Goal: Information Seeking & Learning: Learn about a topic

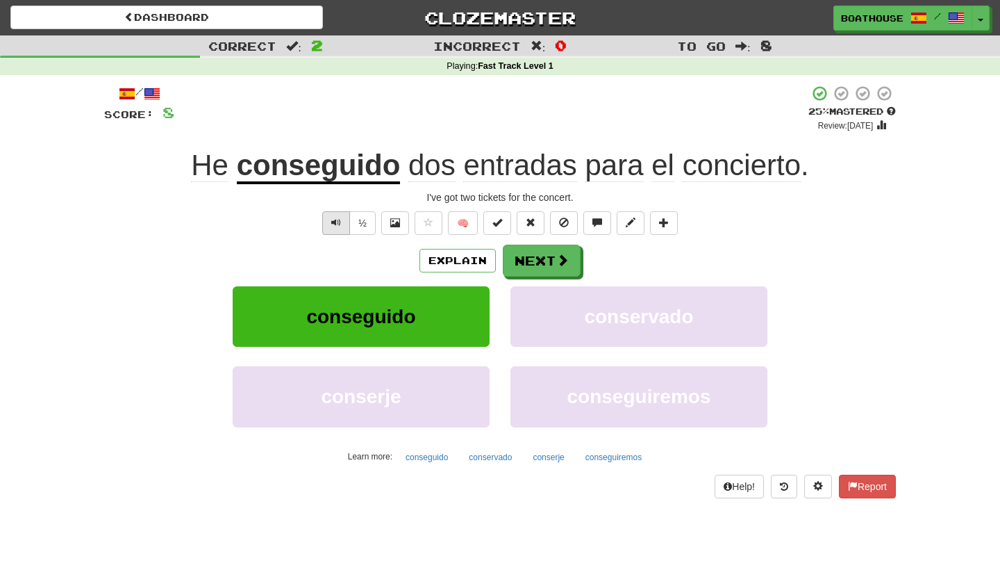
click at [334, 220] on span "Text-to-speech controls" at bounding box center [336, 222] width 10 height 10
click at [545, 269] on button "Next" at bounding box center [543, 261] width 78 height 32
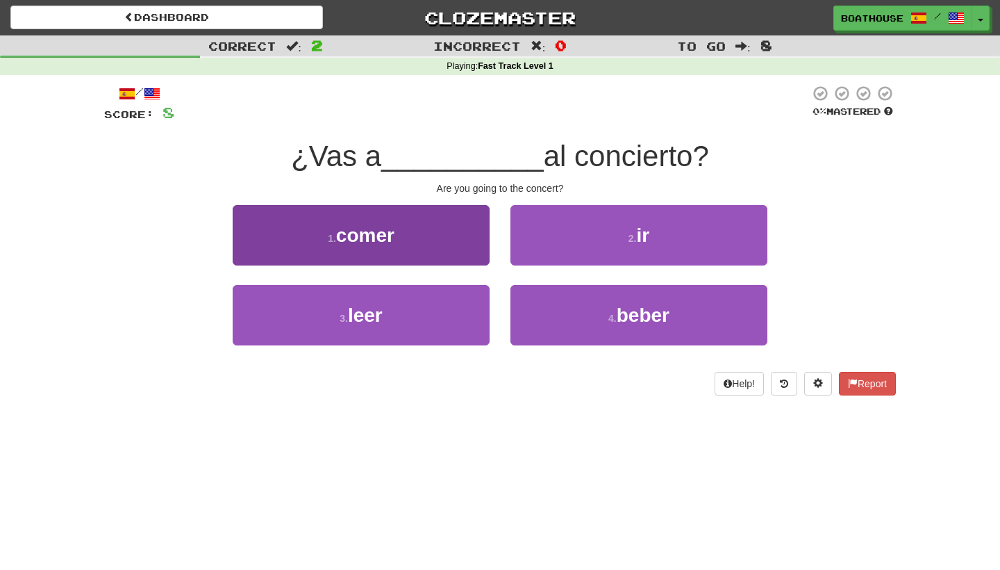
click at [383, 250] on button "1 . comer" at bounding box center [361, 235] width 257 height 60
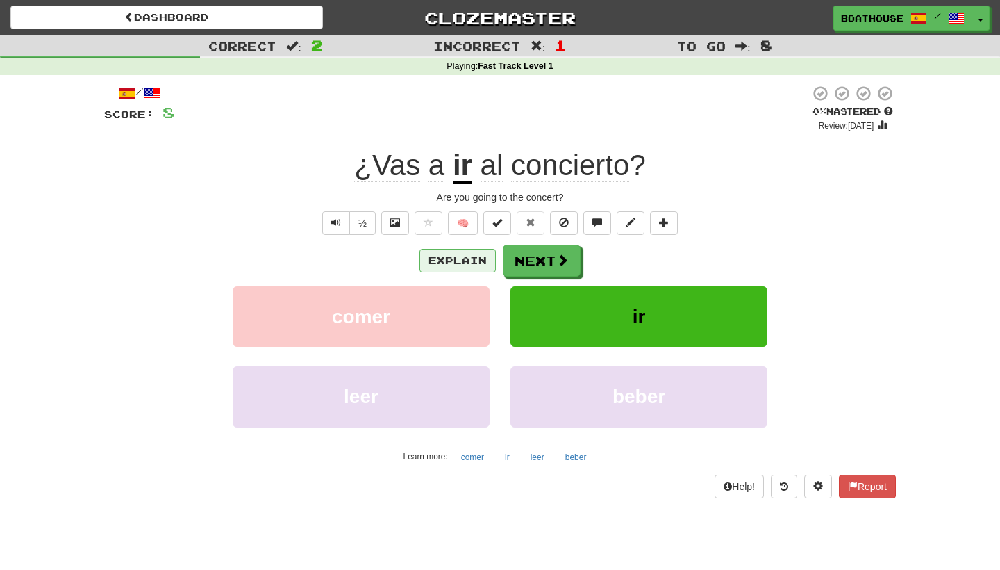
click at [455, 267] on button "Explain" at bounding box center [458, 261] width 76 height 24
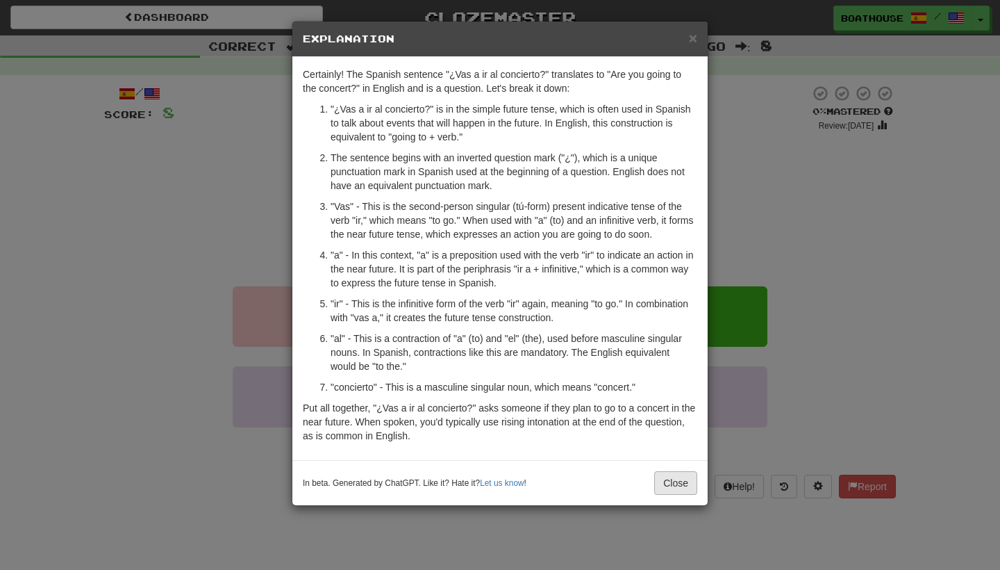
click at [677, 484] on button "Close" at bounding box center [675, 483] width 43 height 24
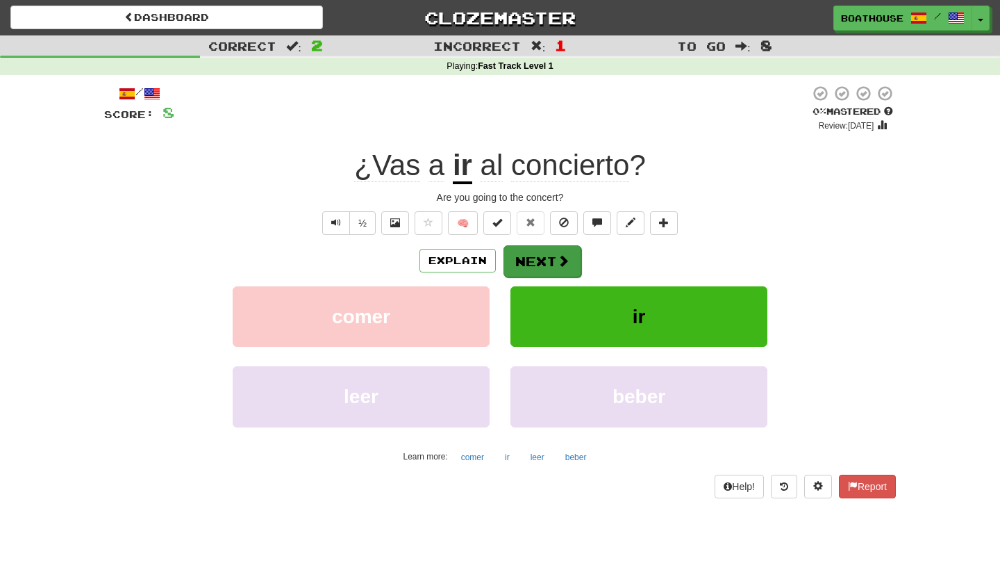
click at [540, 260] on button "Next" at bounding box center [543, 261] width 78 height 32
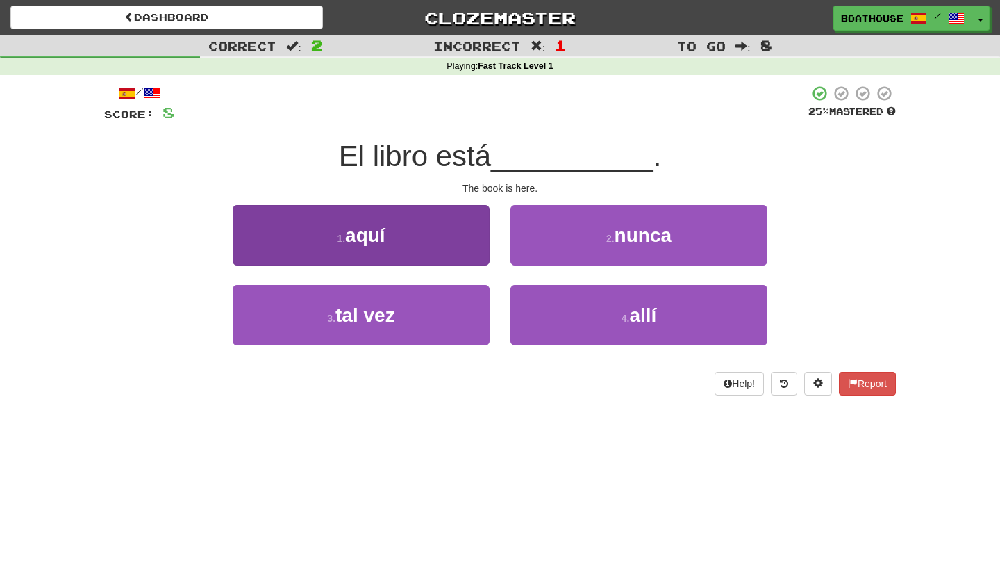
click at [397, 220] on button "1 . aquí" at bounding box center [361, 235] width 257 height 60
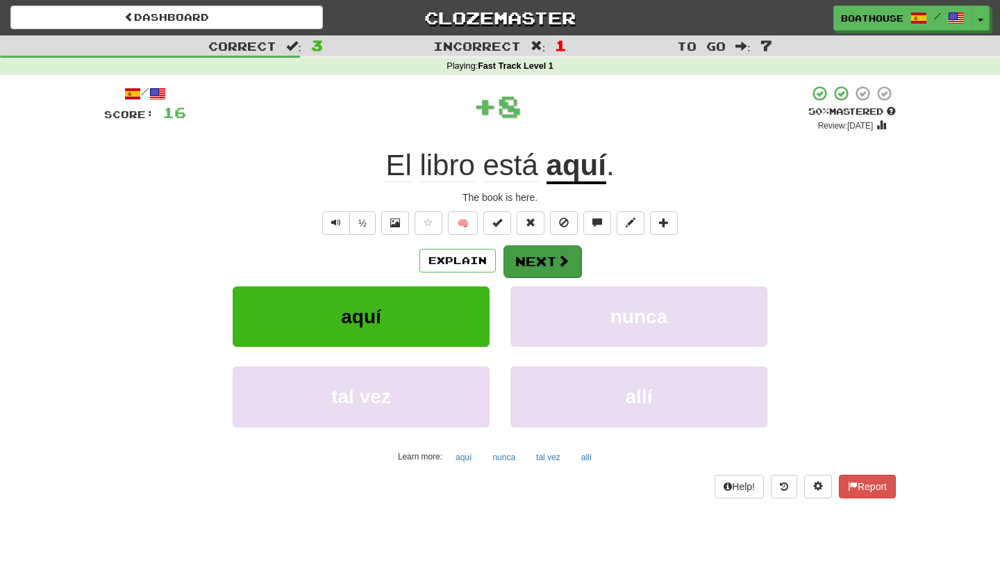
click at [546, 260] on button "Next" at bounding box center [543, 261] width 78 height 32
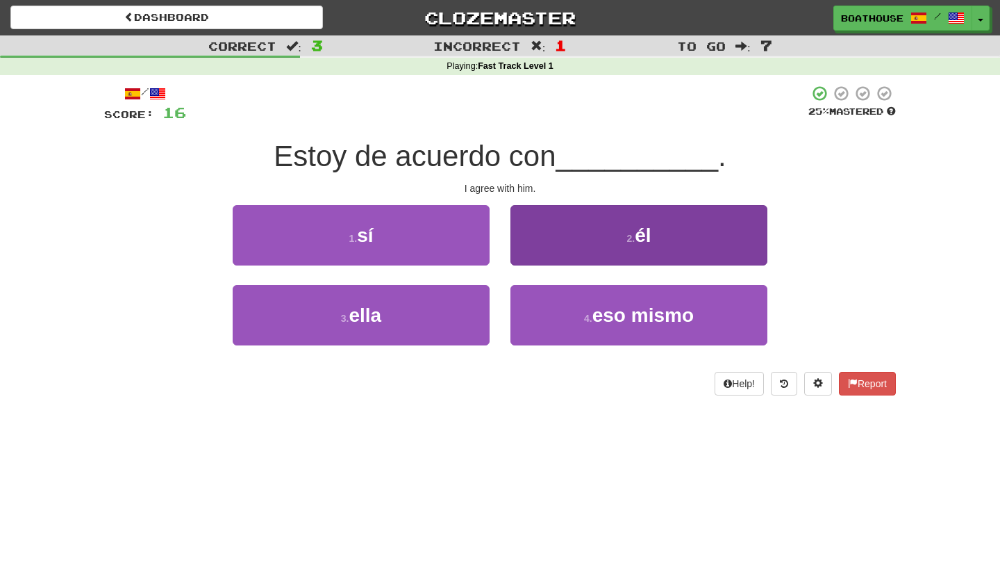
click at [608, 256] on button "2 . él" at bounding box center [639, 235] width 257 height 60
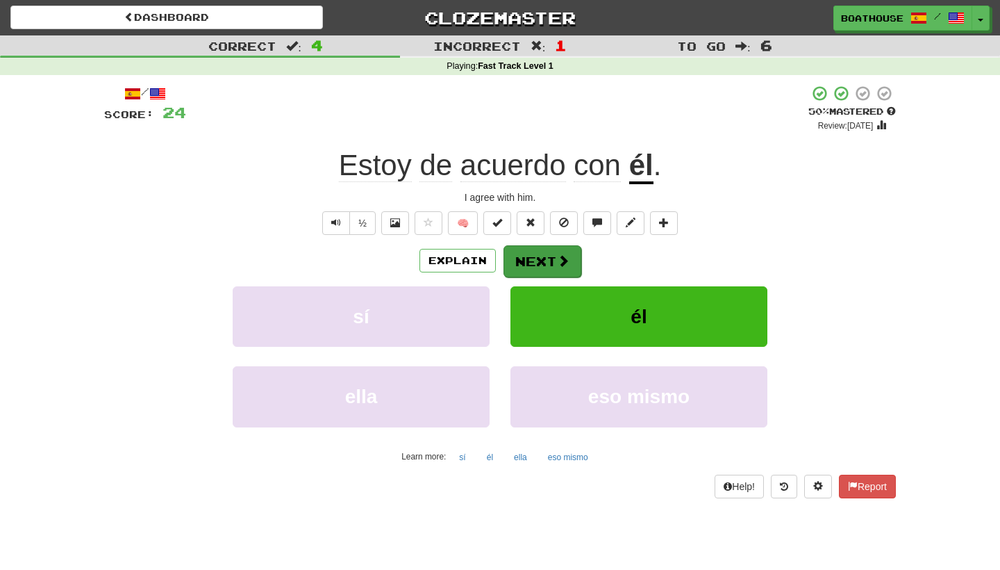
click at [535, 272] on button "Next" at bounding box center [543, 261] width 78 height 32
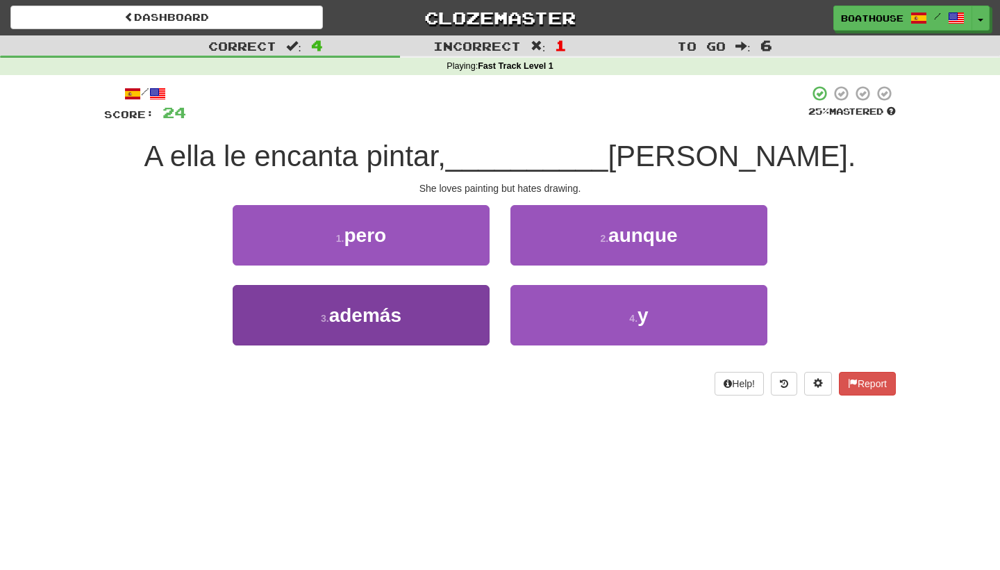
click at [359, 316] on span "además" at bounding box center [365, 315] width 72 height 22
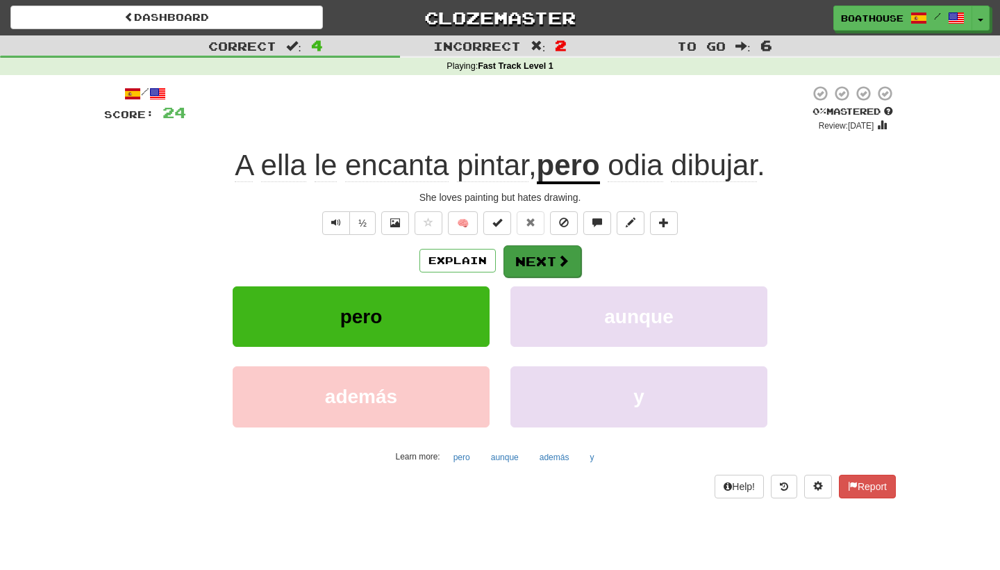
click at [543, 263] on button "Next" at bounding box center [543, 261] width 78 height 32
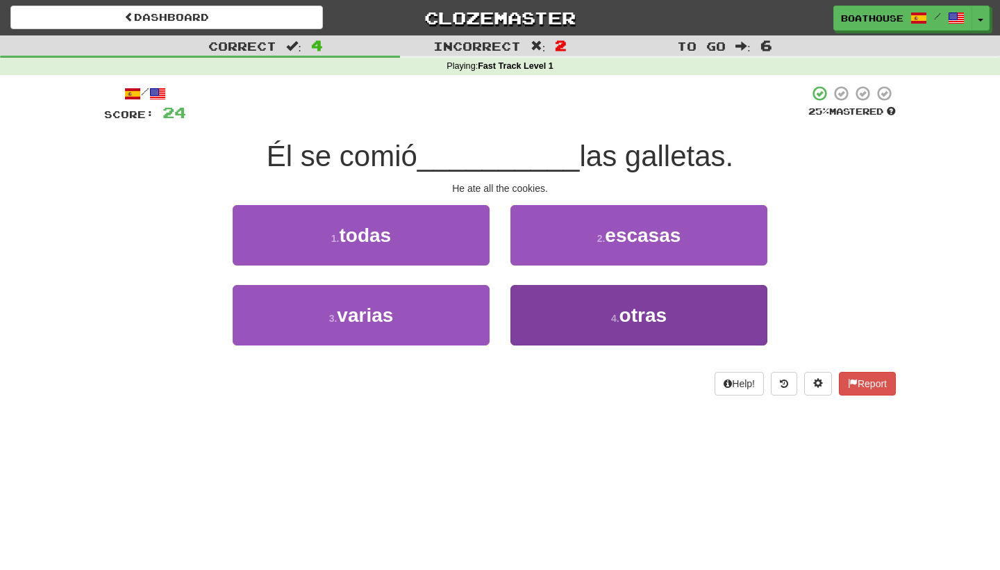
click at [638, 322] on span "otras" at bounding box center [643, 315] width 47 height 22
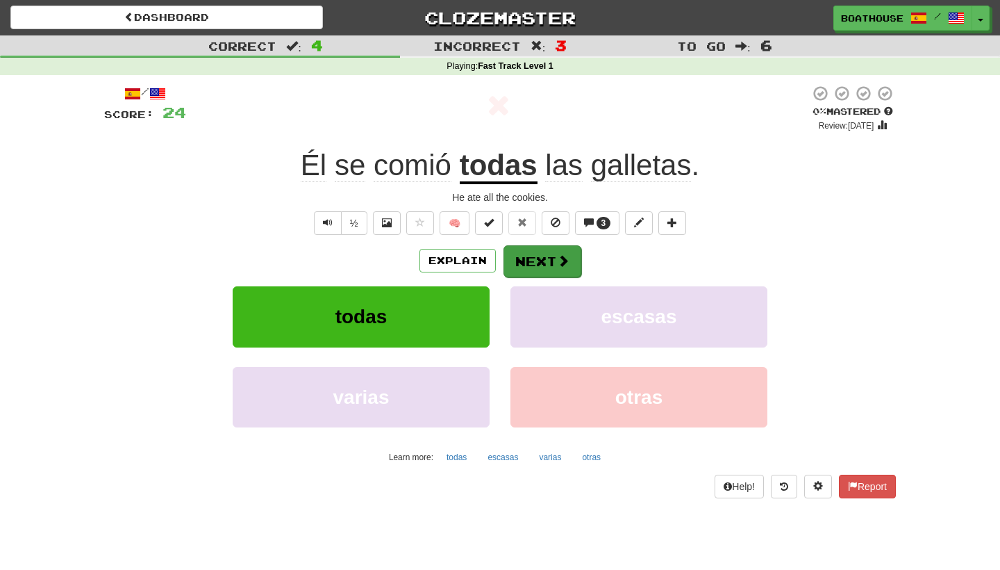
click at [538, 256] on button "Next" at bounding box center [543, 261] width 78 height 32
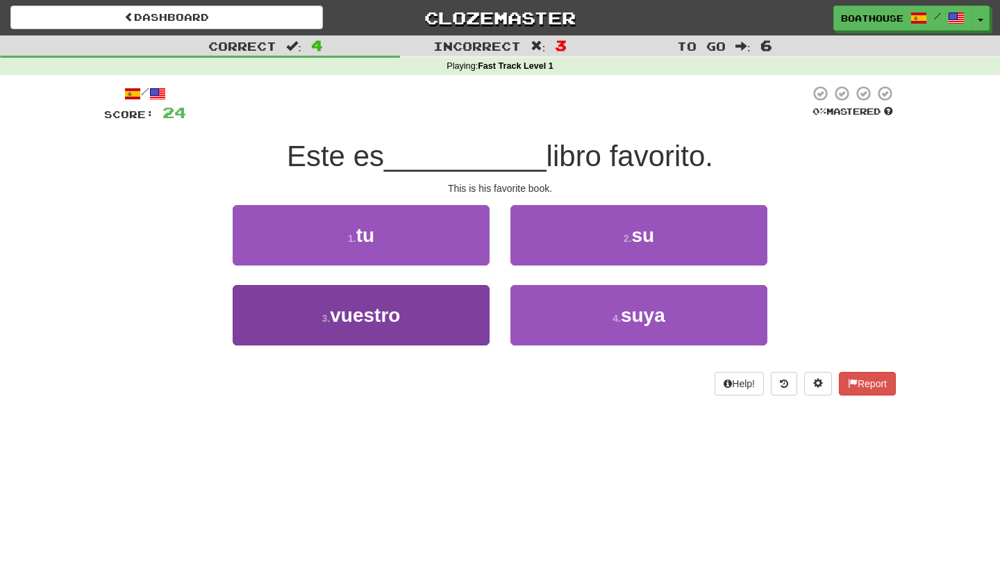
click at [383, 311] on span "vuestro" at bounding box center [365, 315] width 70 height 22
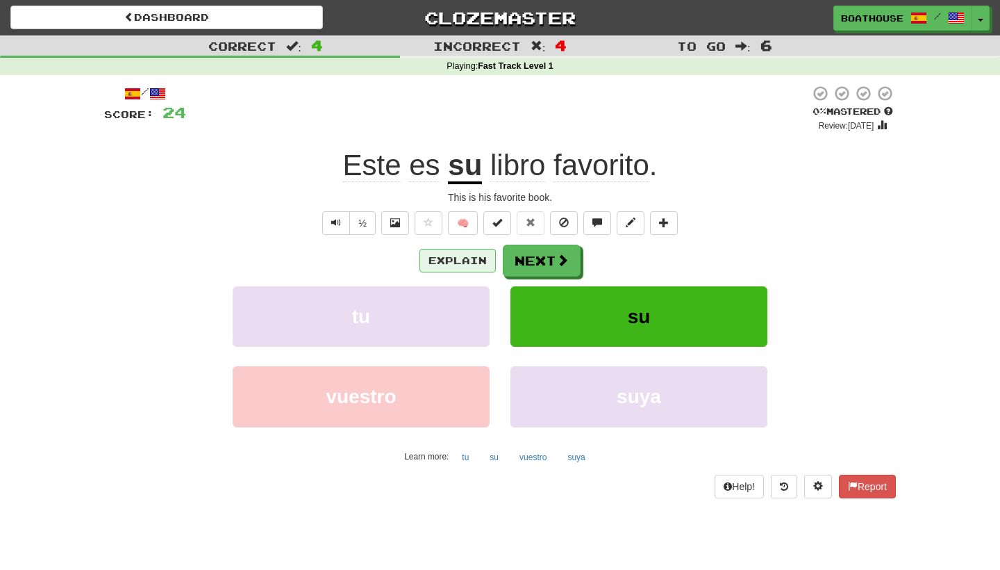
click at [470, 257] on button "Explain" at bounding box center [458, 261] width 76 height 24
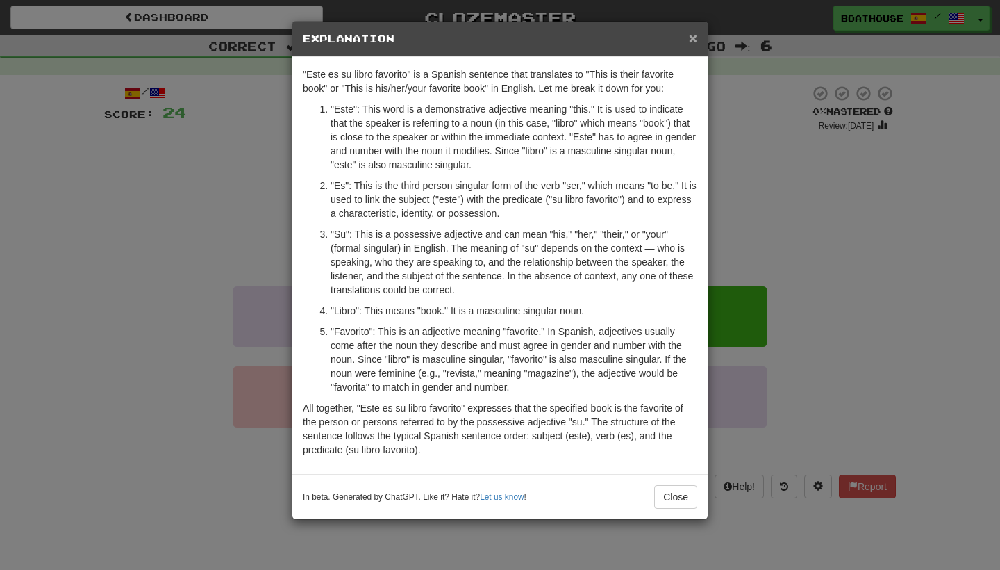
click at [693, 41] on span "×" at bounding box center [693, 38] width 8 height 16
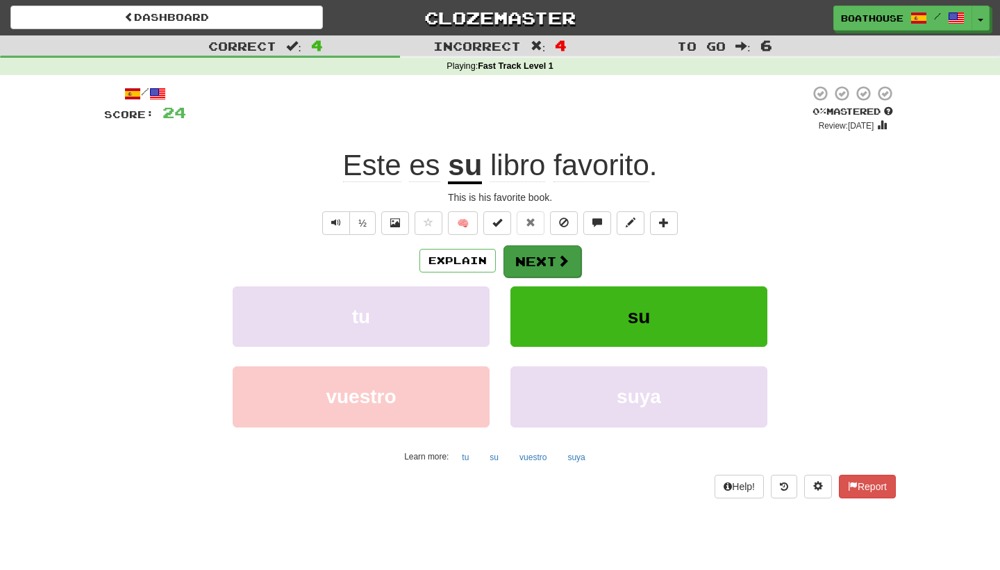
click at [552, 256] on button "Next" at bounding box center [543, 261] width 78 height 32
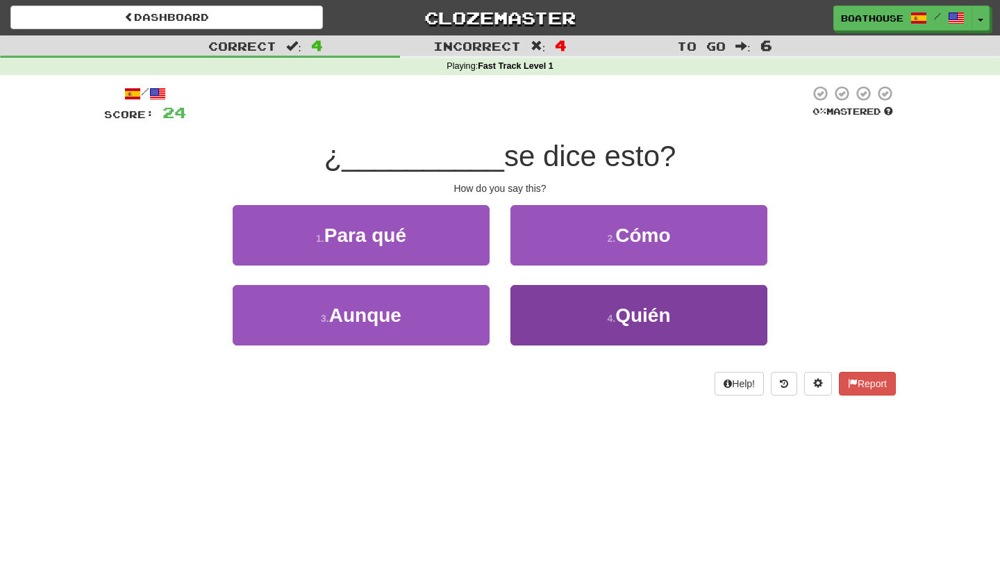
click at [616, 306] on button "4 . [GEOGRAPHIC_DATA]" at bounding box center [639, 315] width 257 height 60
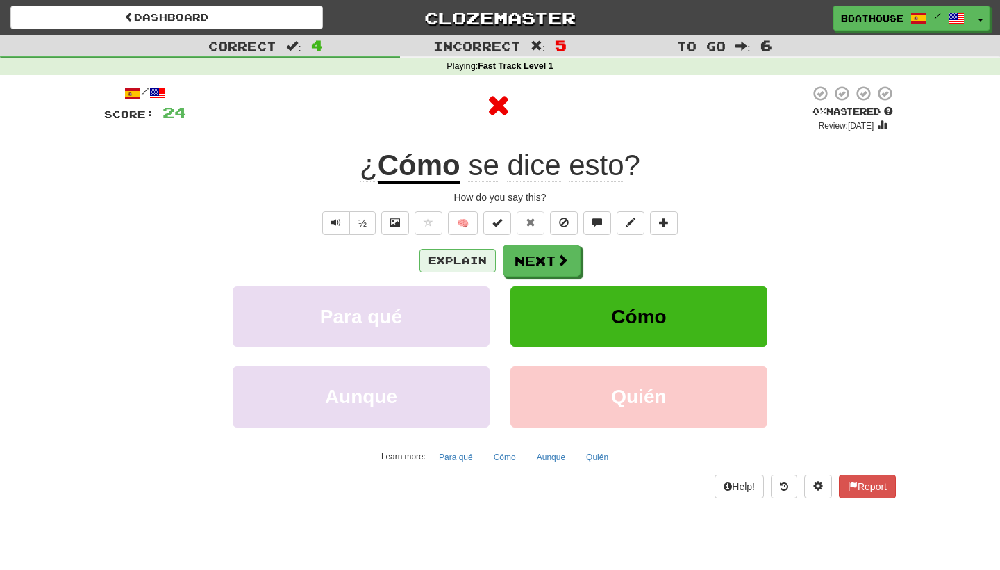
click at [458, 260] on button "Explain" at bounding box center [458, 261] width 76 height 24
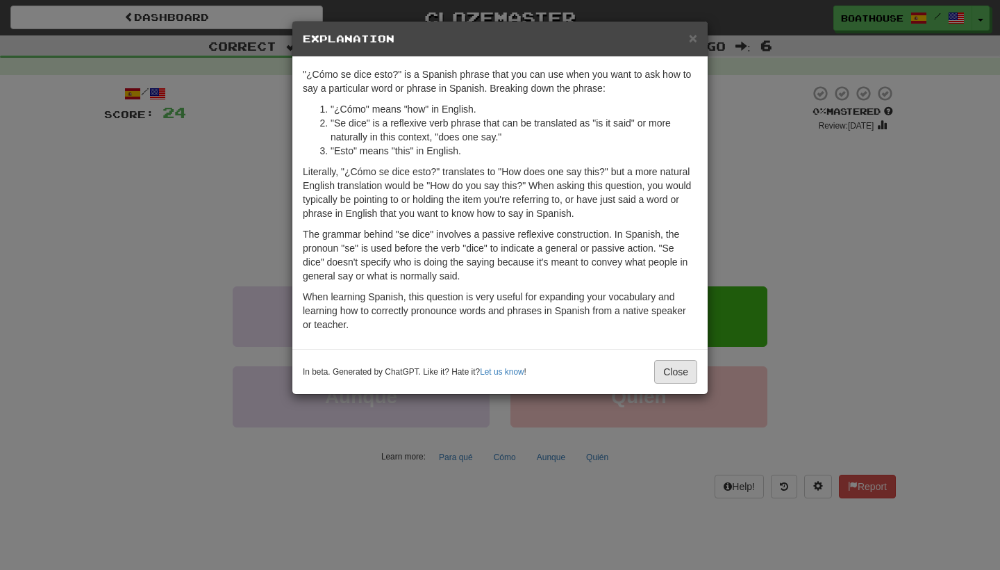
click at [686, 374] on button "Close" at bounding box center [675, 372] width 43 height 24
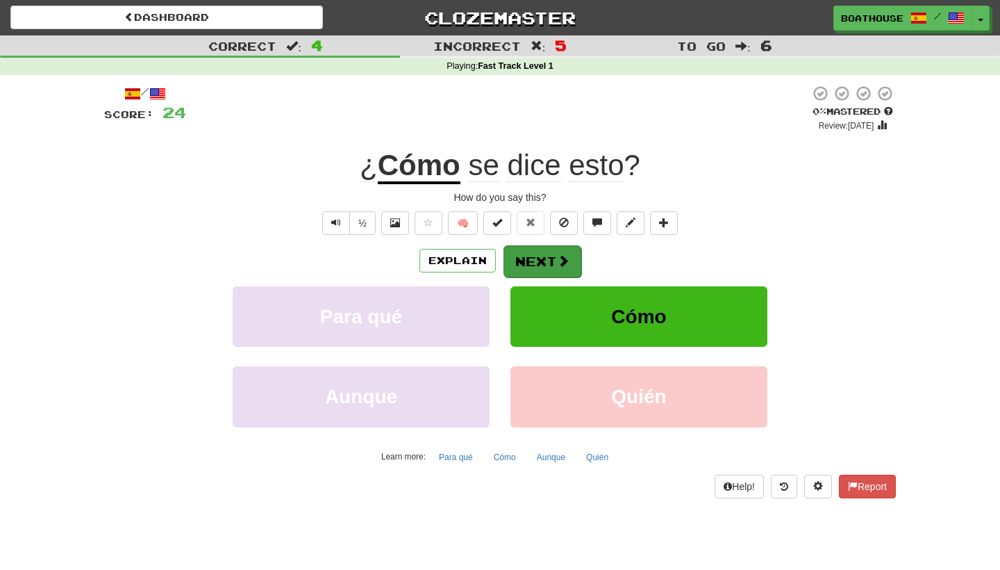
click at [545, 255] on button "Next" at bounding box center [543, 261] width 78 height 32
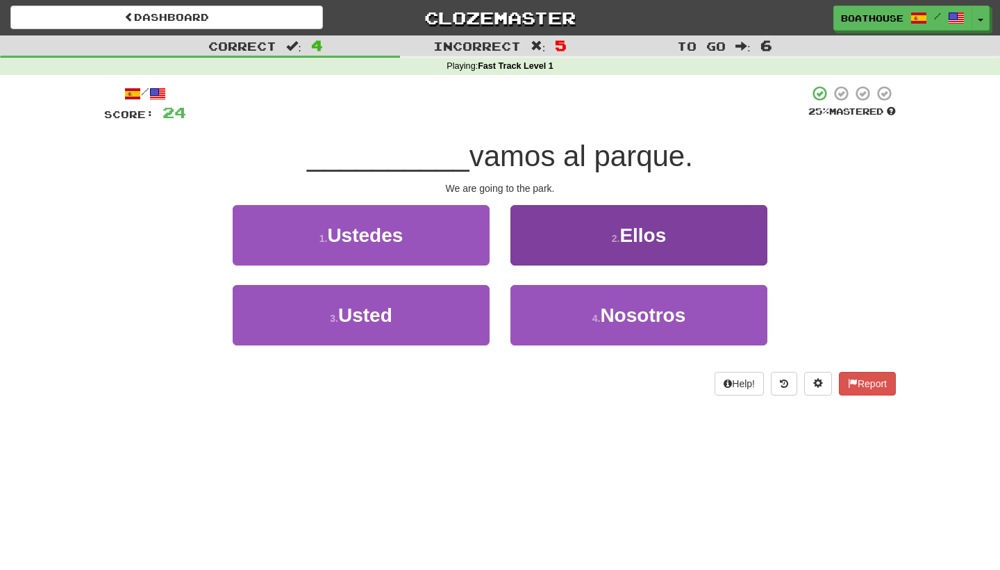
click at [577, 242] on button "2 . Ellos" at bounding box center [639, 235] width 257 height 60
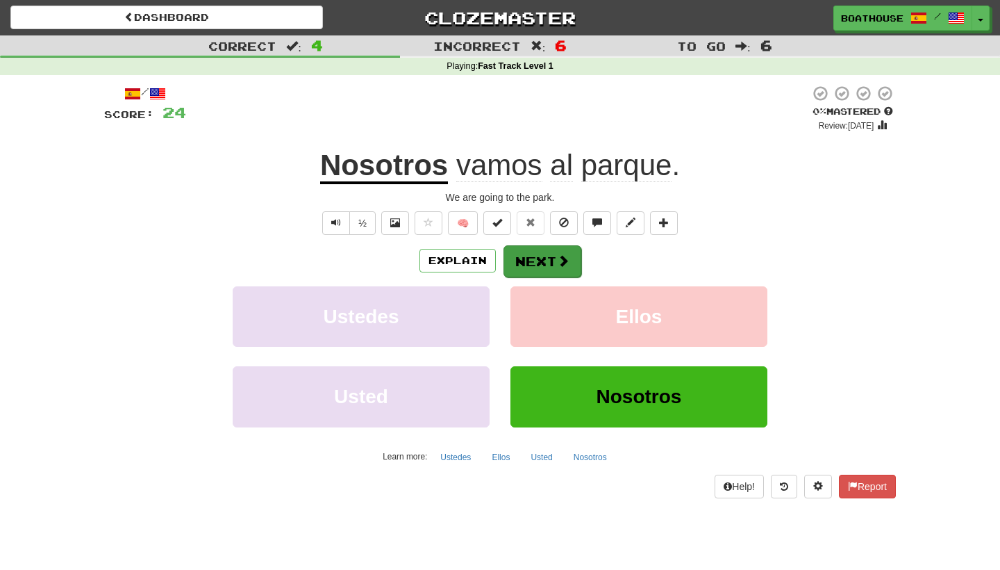
click at [547, 259] on button "Next" at bounding box center [543, 261] width 78 height 32
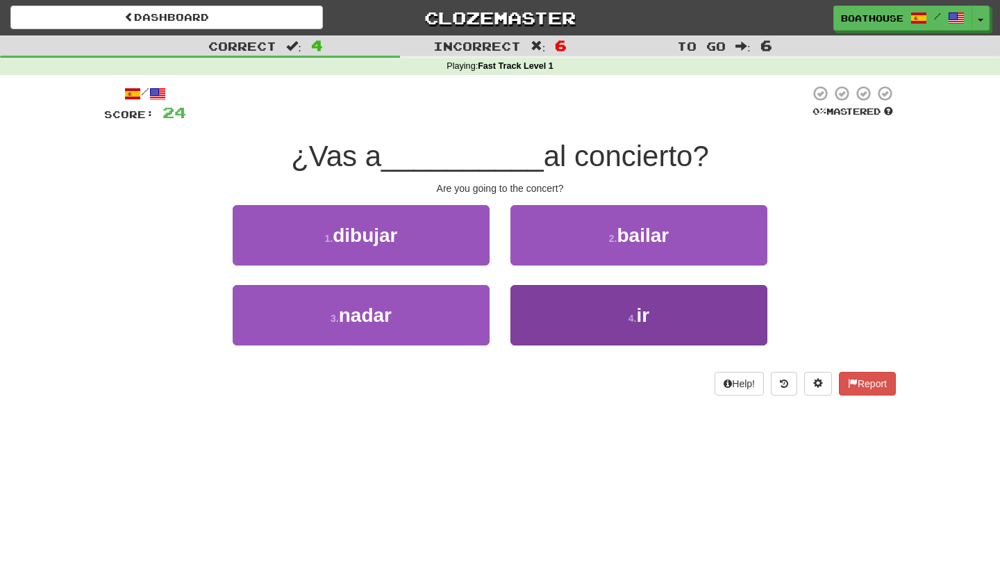
click at [615, 308] on button "4 . ir" at bounding box center [639, 315] width 257 height 60
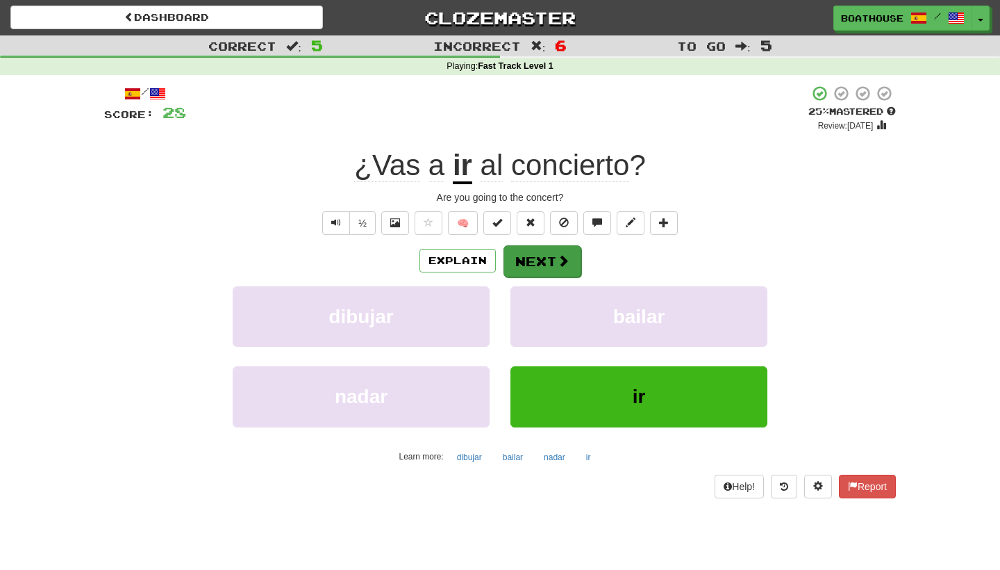
click at [549, 260] on button "Next" at bounding box center [543, 261] width 78 height 32
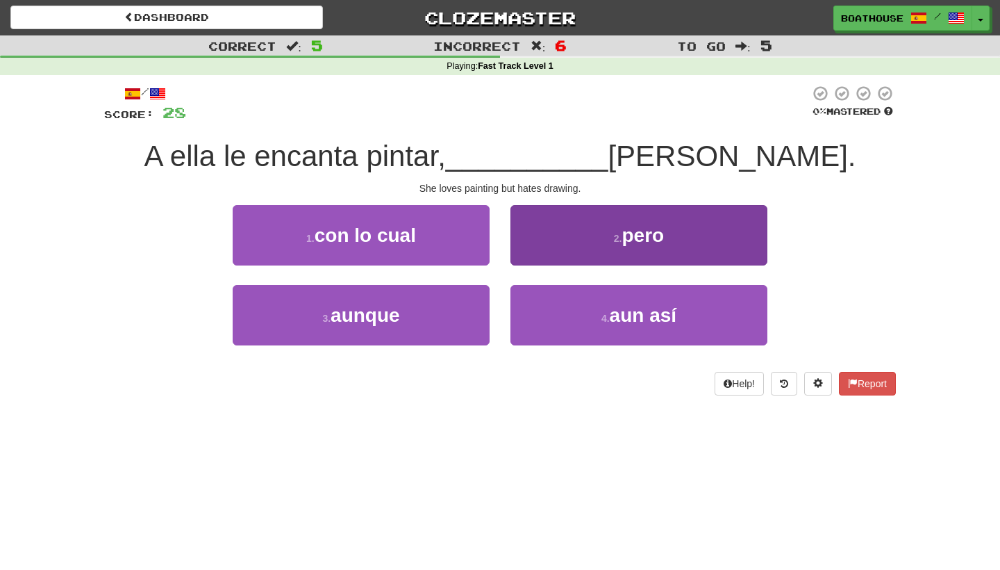
click at [573, 235] on button "2 . pero" at bounding box center [639, 235] width 257 height 60
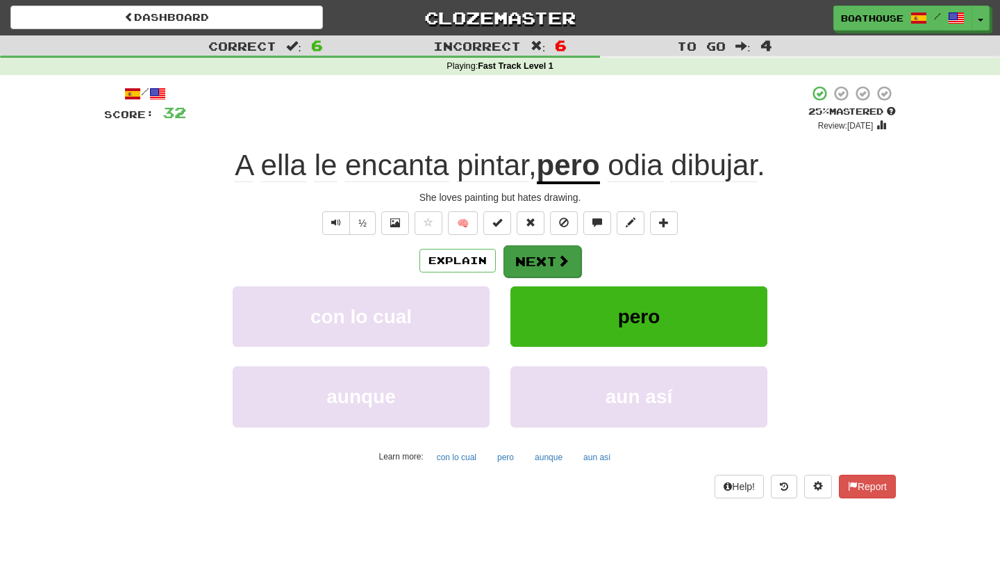
click at [539, 256] on button "Next" at bounding box center [543, 261] width 78 height 32
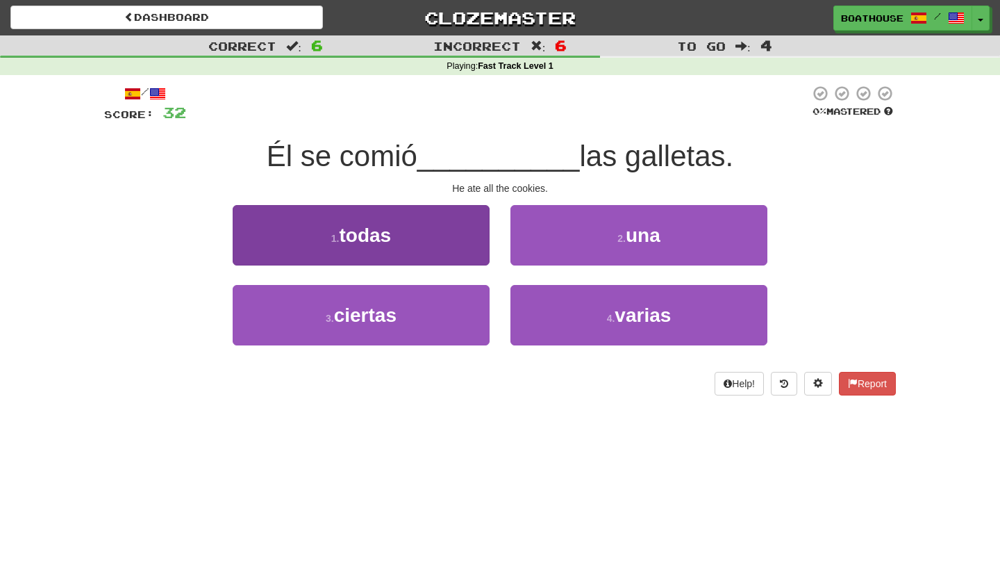
click at [399, 240] on button "1 . todas" at bounding box center [361, 235] width 257 height 60
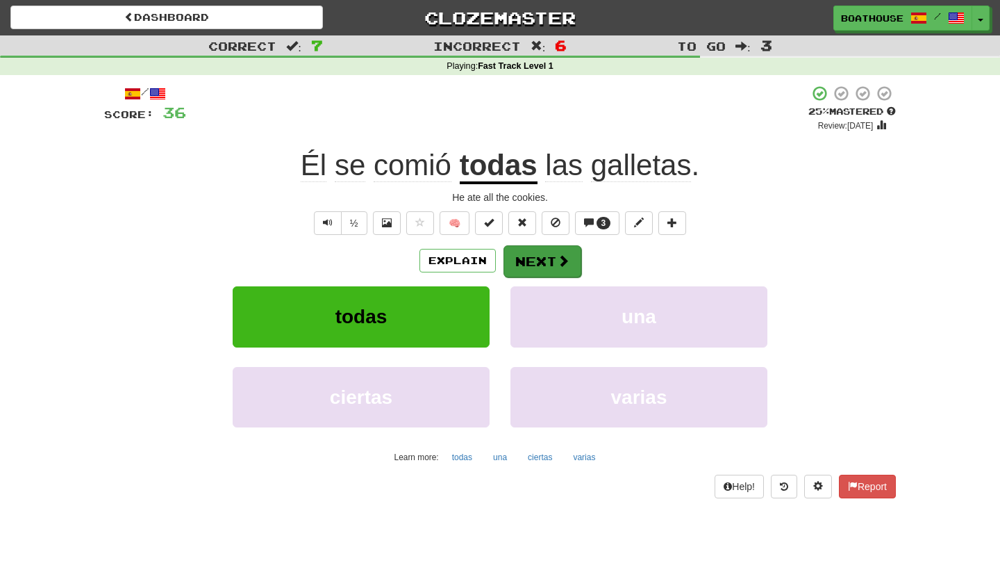
click at [536, 258] on button "Next" at bounding box center [543, 261] width 78 height 32
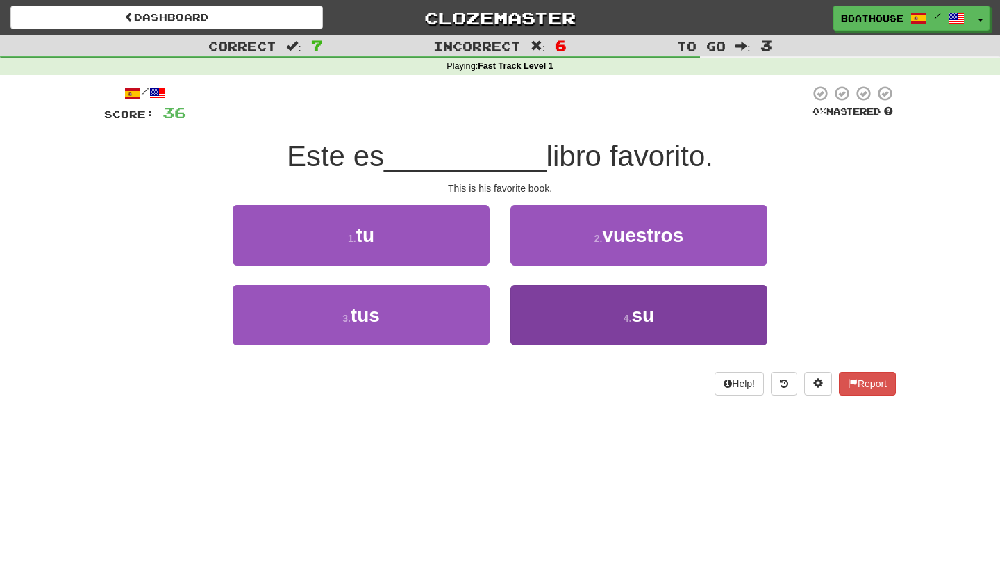
click at [621, 327] on button "4 . su" at bounding box center [639, 315] width 257 height 60
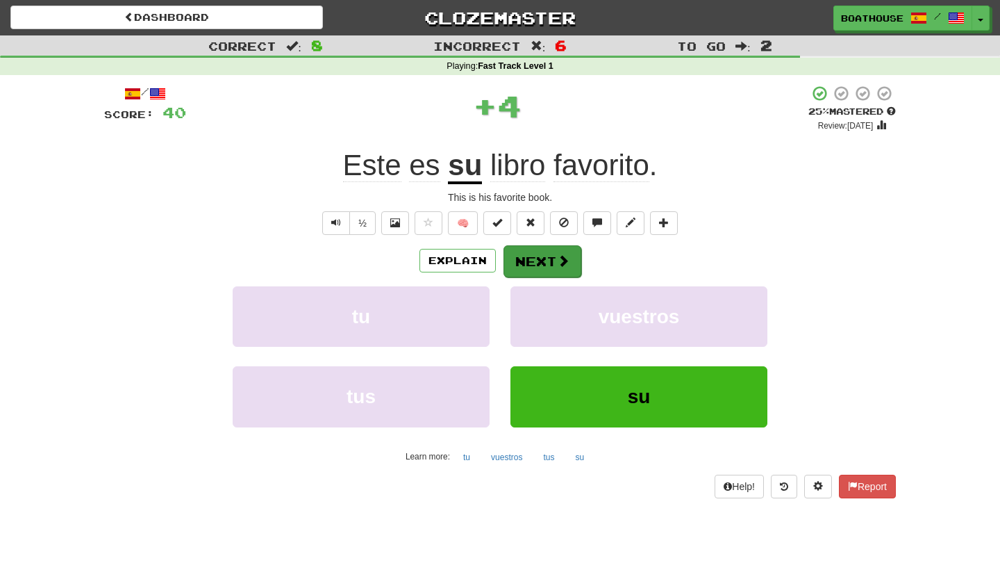
click at [555, 256] on button "Next" at bounding box center [543, 261] width 78 height 32
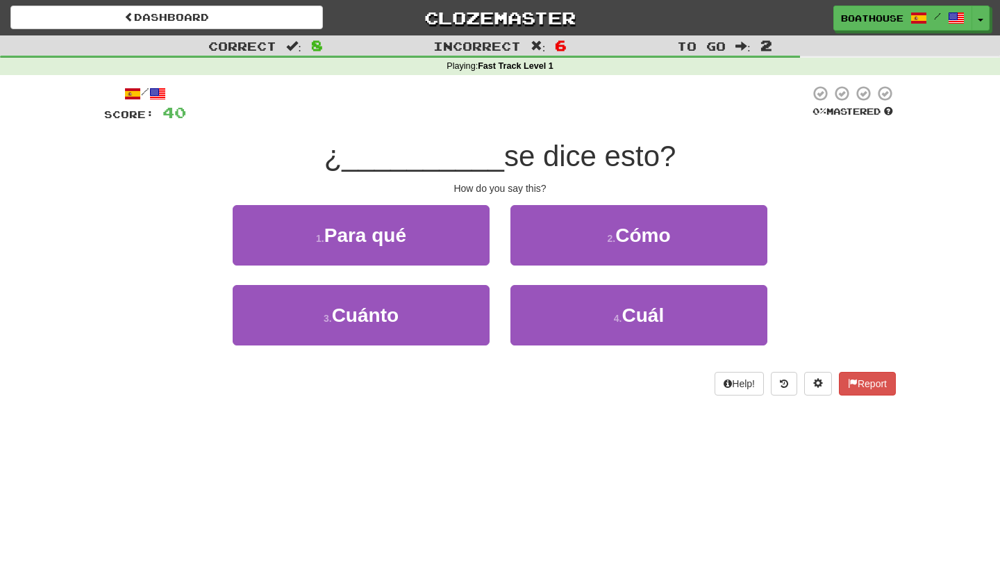
click at [555, 256] on button "2 . Cómo" at bounding box center [639, 235] width 257 height 60
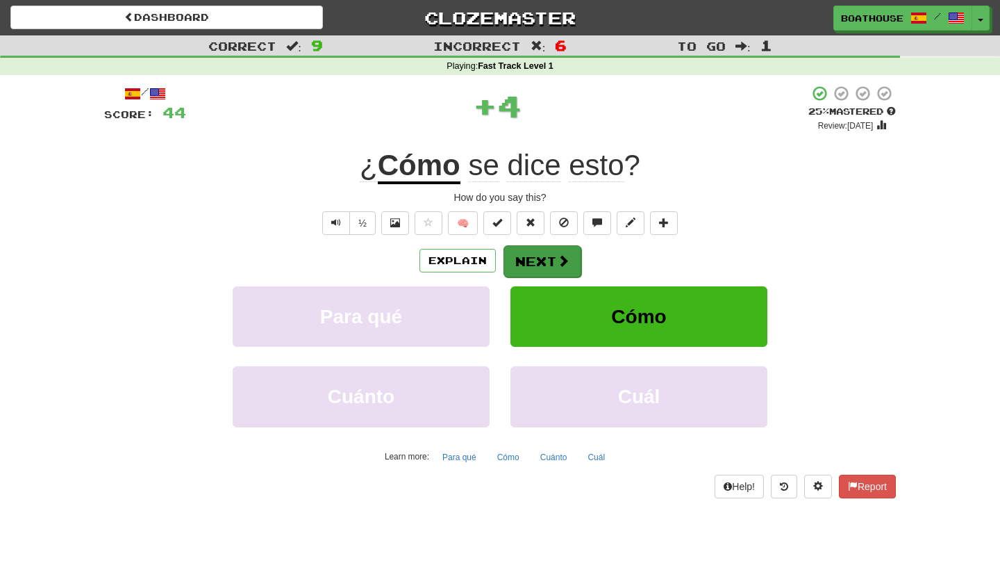
click at [546, 256] on button "Next" at bounding box center [543, 261] width 78 height 32
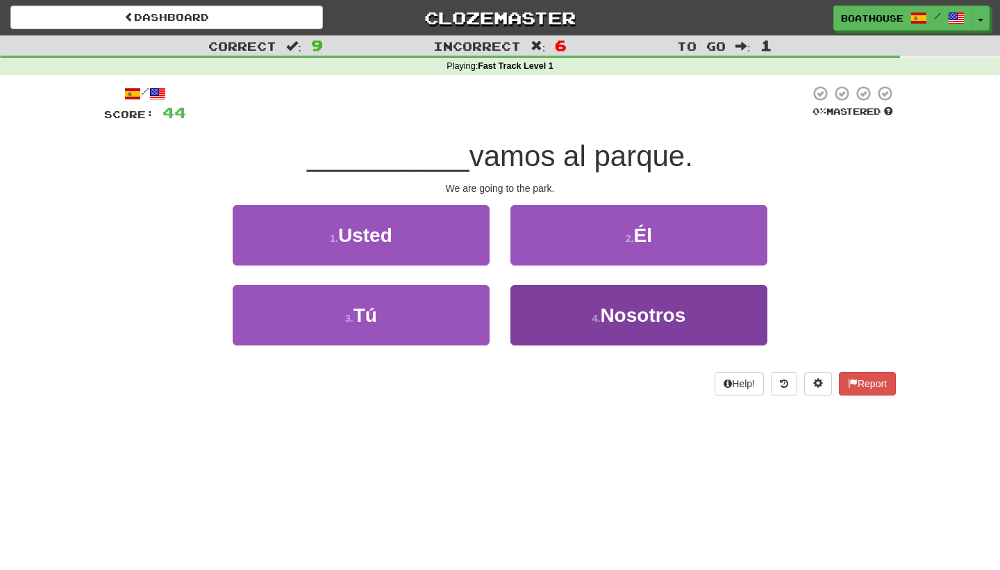
click at [590, 321] on button "4 . Nosotros" at bounding box center [639, 315] width 257 height 60
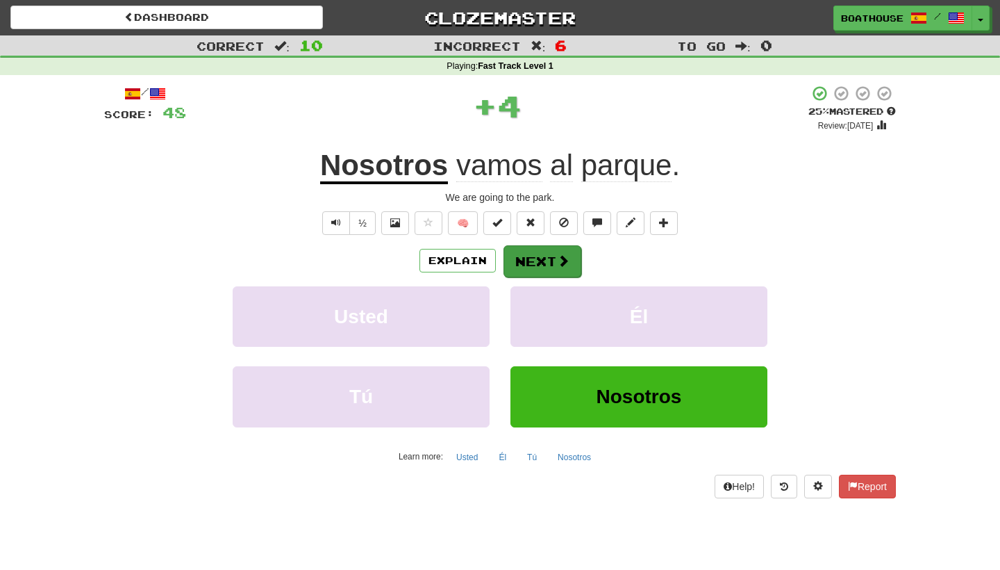
click at [549, 256] on button "Next" at bounding box center [543, 261] width 78 height 32
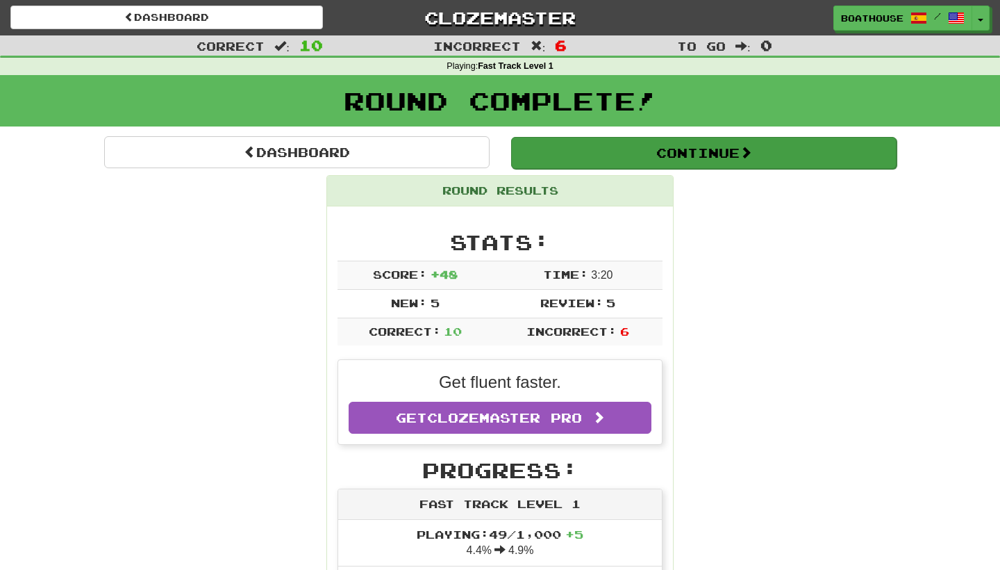
click at [629, 158] on button "Continue" at bounding box center [704, 153] width 386 height 32
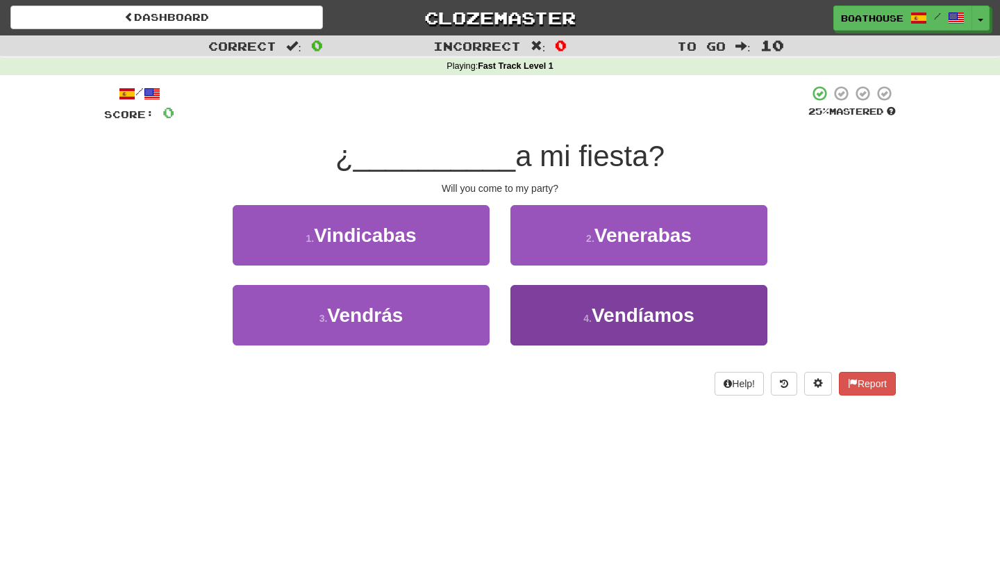
click at [672, 325] on button "4 . [GEOGRAPHIC_DATA]" at bounding box center [639, 315] width 257 height 60
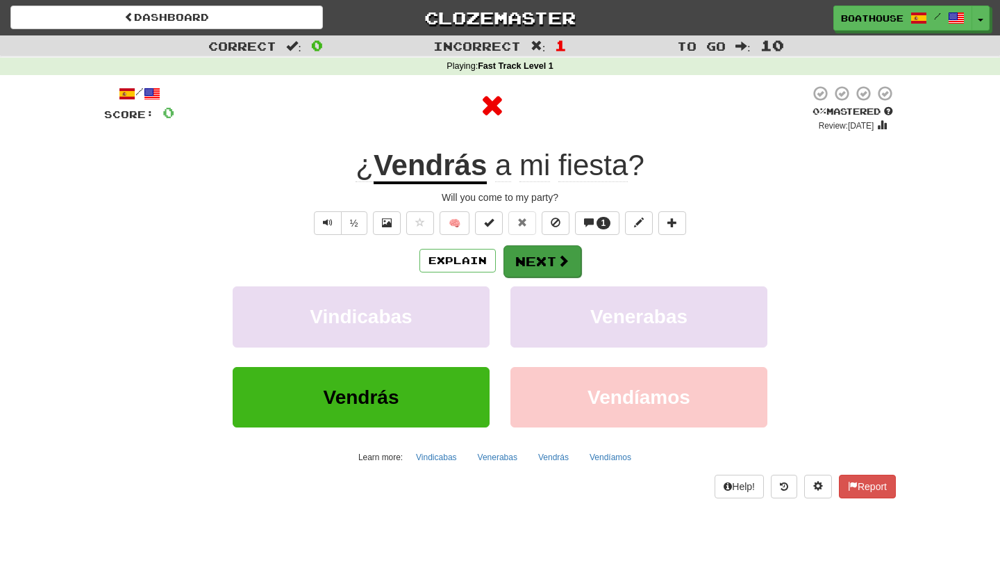
click at [547, 265] on button "Next" at bounding box center [543, 261] width 78 height 32
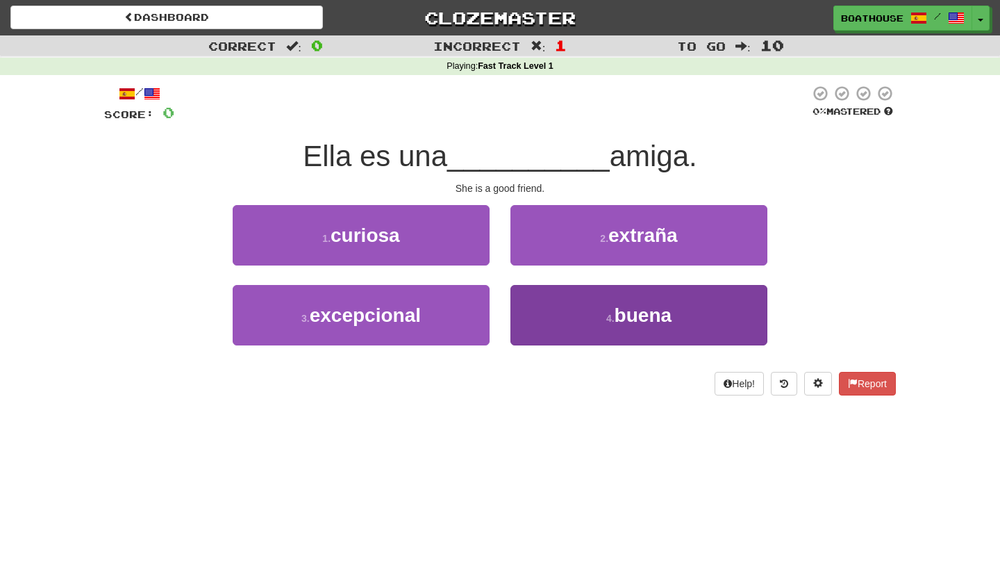
click at [581, 319] on button "4 . buena" at bounding box center [639, 315] width 257 height 60
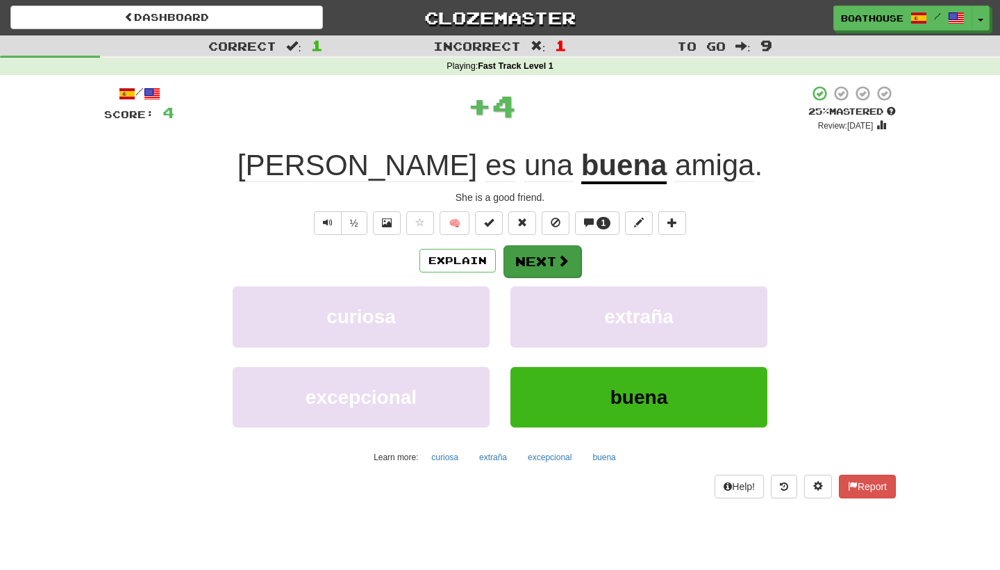
click at [552, 267] on button "Next" at bounding box center [543, 261] width 78 height 32
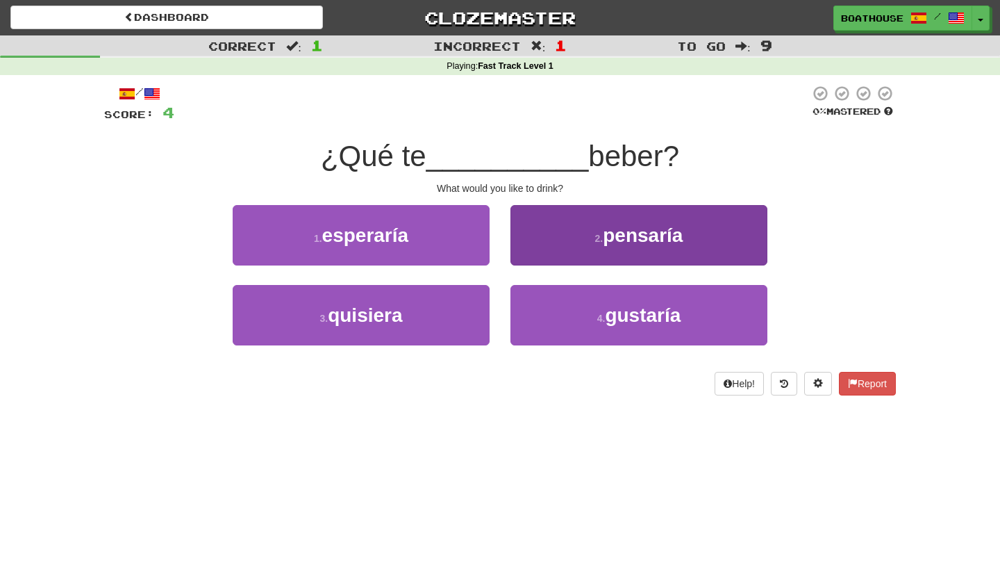
click at [570, 238] on button "2 . pensaría" at bounding box center [639, 235] width 257 height 60
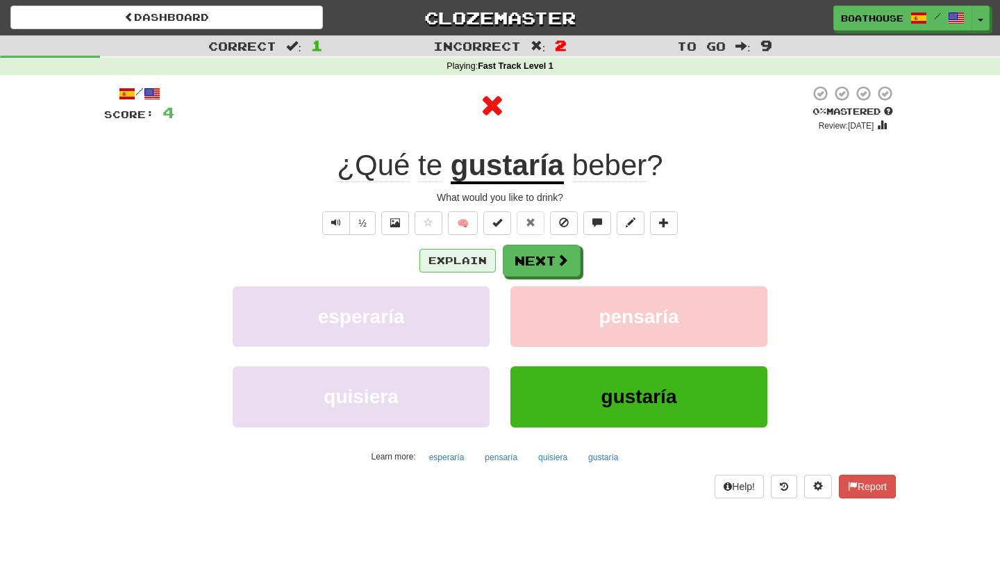
click at [445, 263] on button "Explain" at bounding box center [458, 261] width 76 height 24
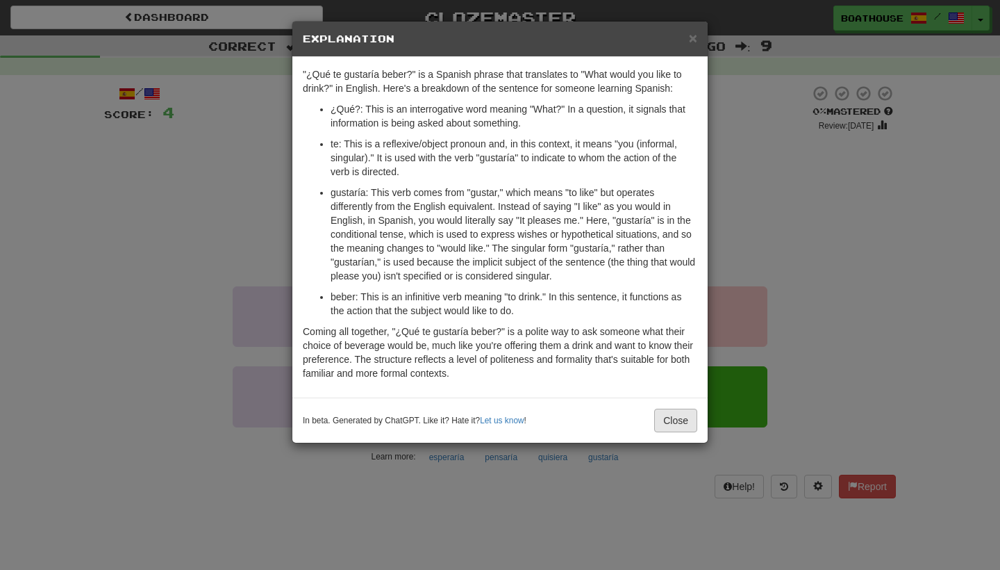
click at [677, 427] on button "Close" at bounding box center [675, 420] width 43 height 24
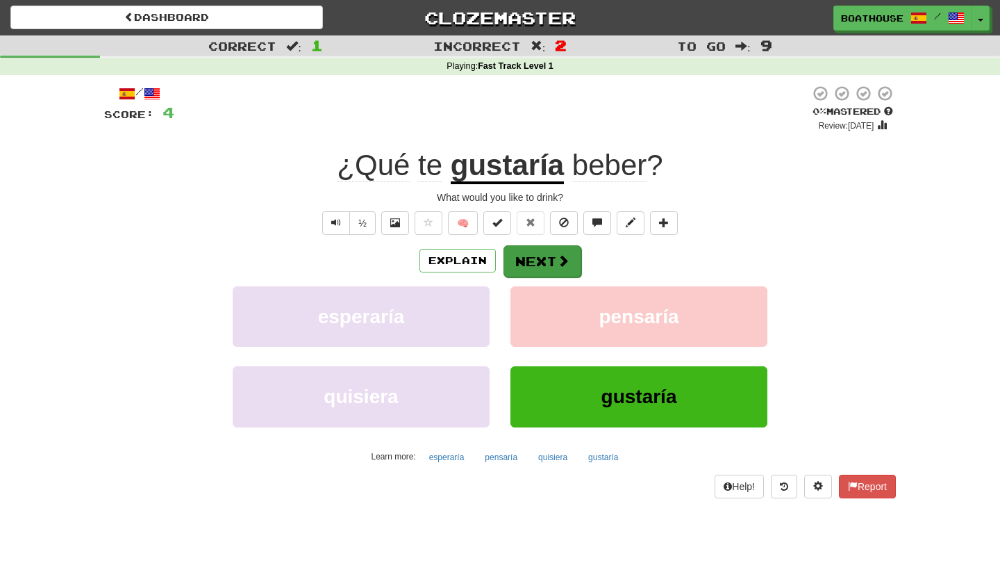
click at [557, 259] on span at bounding box center [563, 260] width 13 height 13
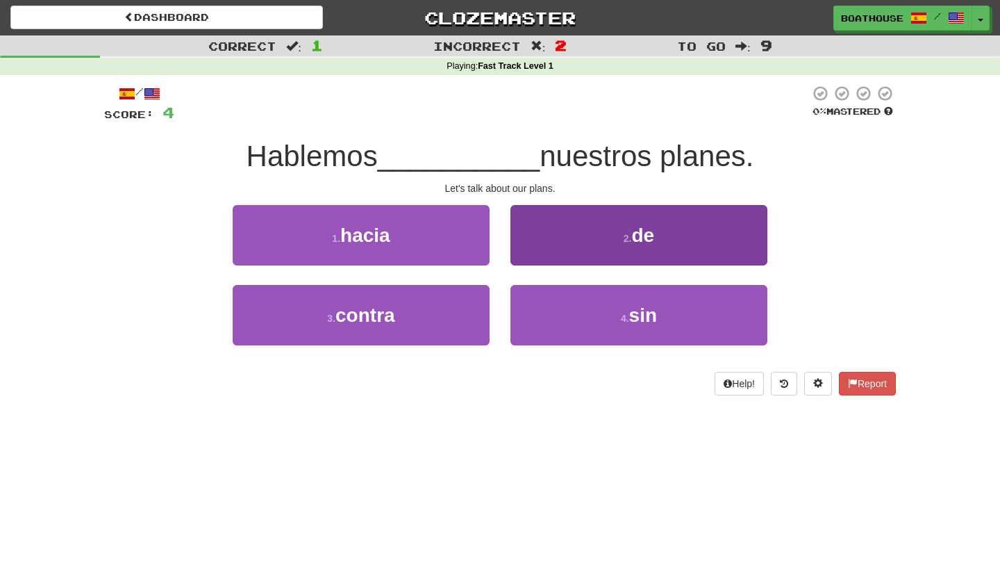
click at [597, 247] on button "2 . de" at bounding box center [639, 235] width 257 height 60
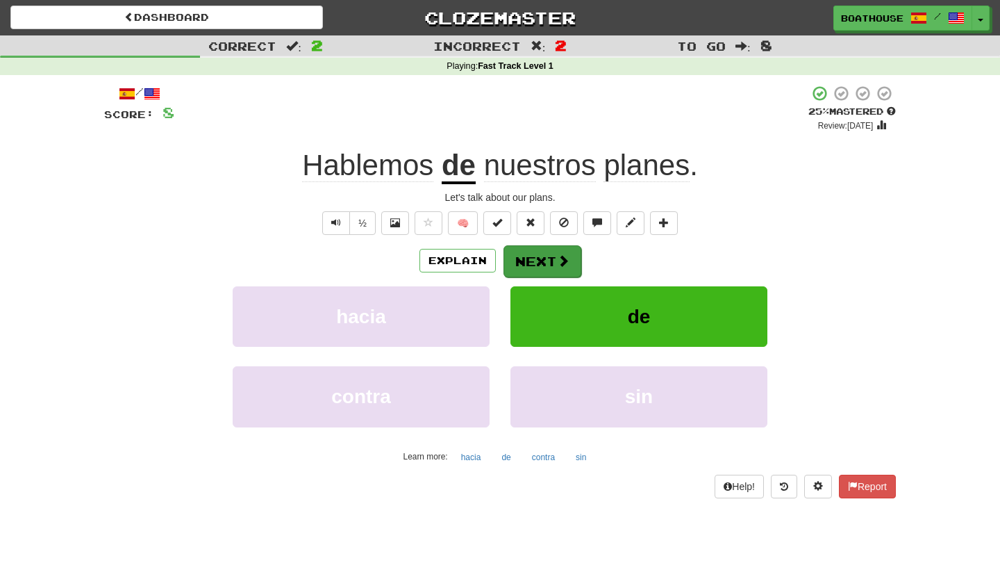
click at [538, 265] on button "Next" at bounding box center [543, 261] width 78 height 32
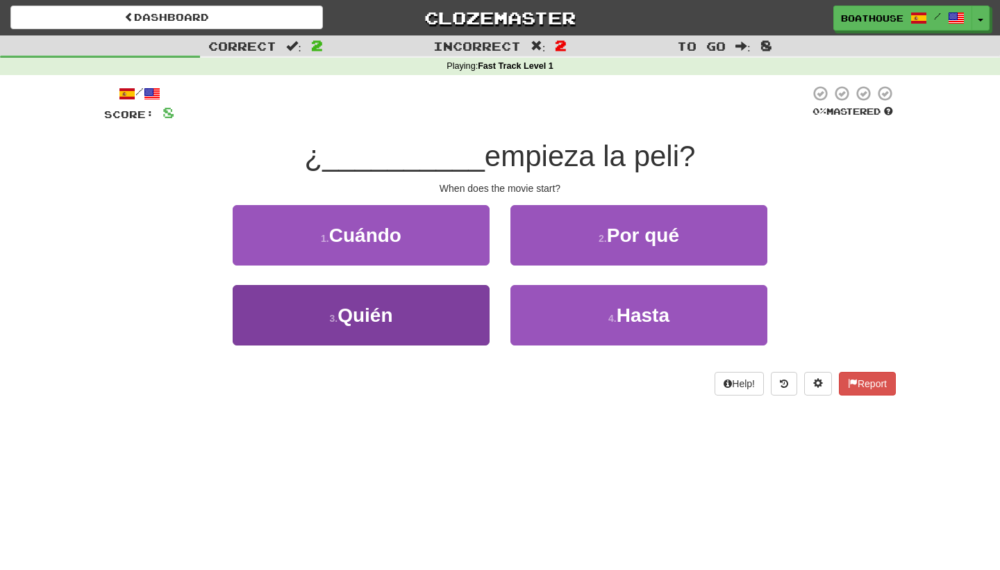
click at [439, 327] on button "3 . [GEOGRAPHIC_DATA]" at bounding box center [361, 315] width 257 height 60
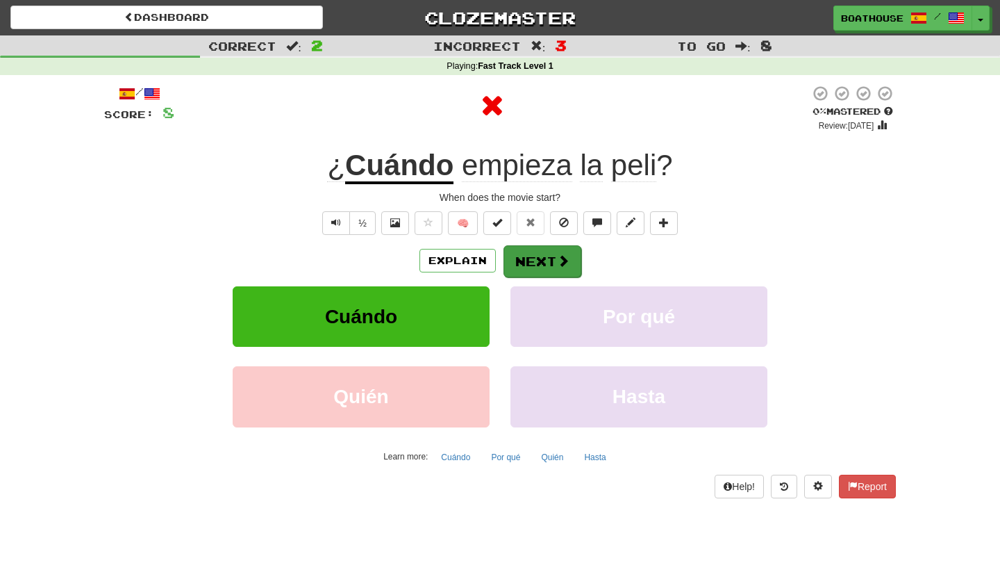
click at [546, 260] on button "Next" at bounding box center [543, 261] width 78 height 32
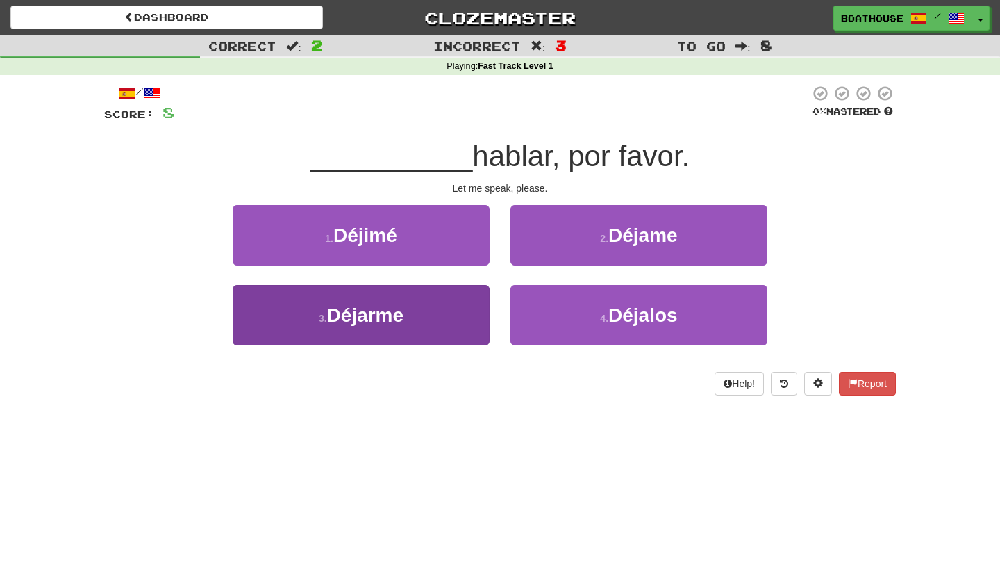
click at [424, 318] on button "3 . [GEOGRAPHIC_DATA]" at bounding box center [361, 315] width 257 height 60
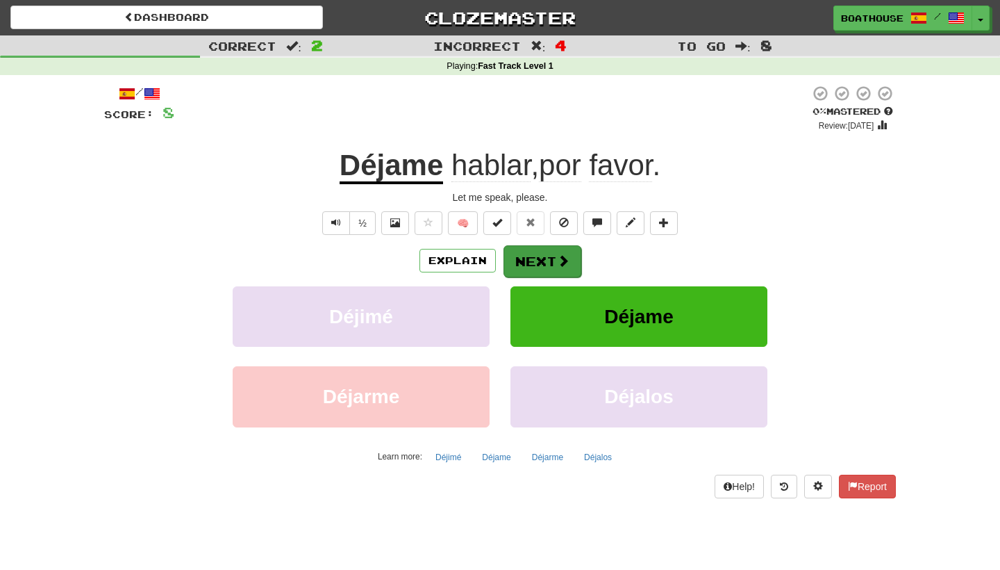
click at [564, 254] on span at bounding box center [563, 260] width 13 height 13
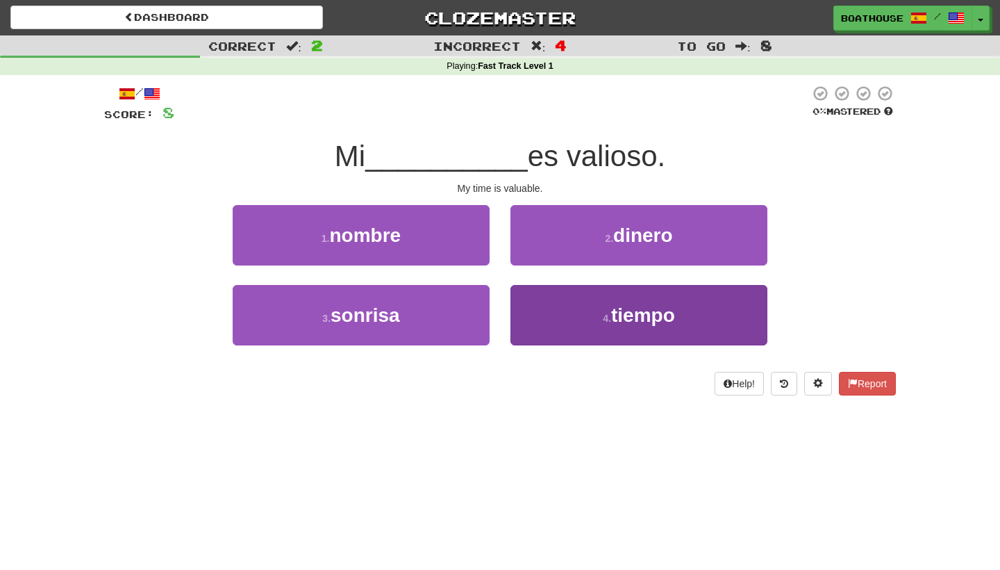
click at [611, 317] on small "4 ." at bounding box center [607, 318] width 8 height 11
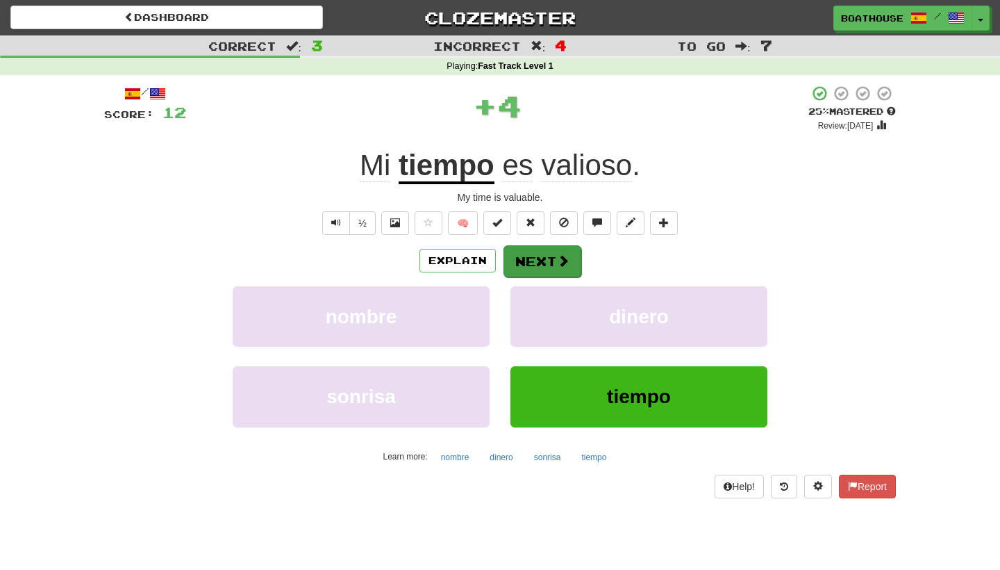
click at [540, 258] on button "Next" at bounding box center [543, 261] width 78 height 32
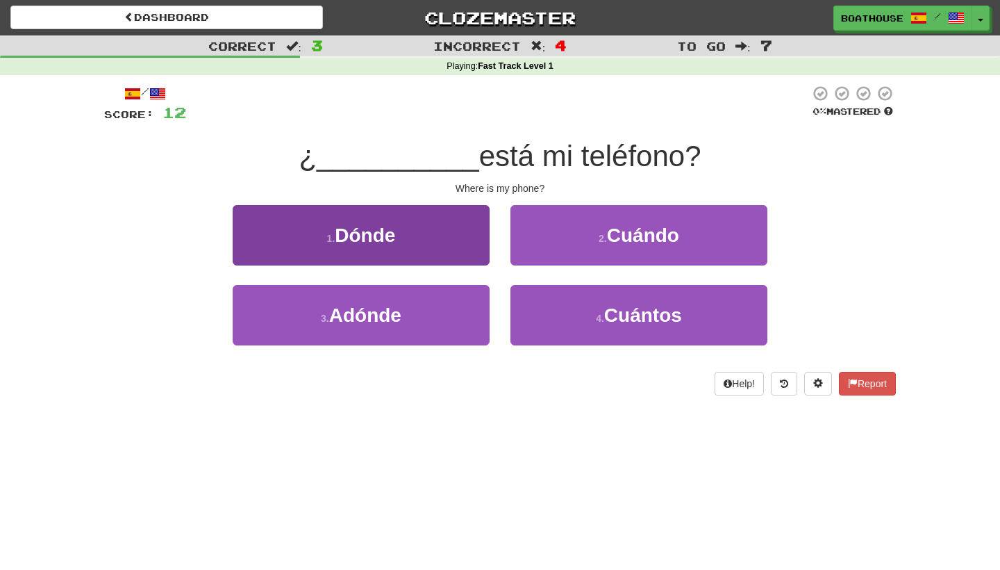
click at [424, 231] on button "1 . Dónde" at bounding box center [361, 235] width 257 height 60
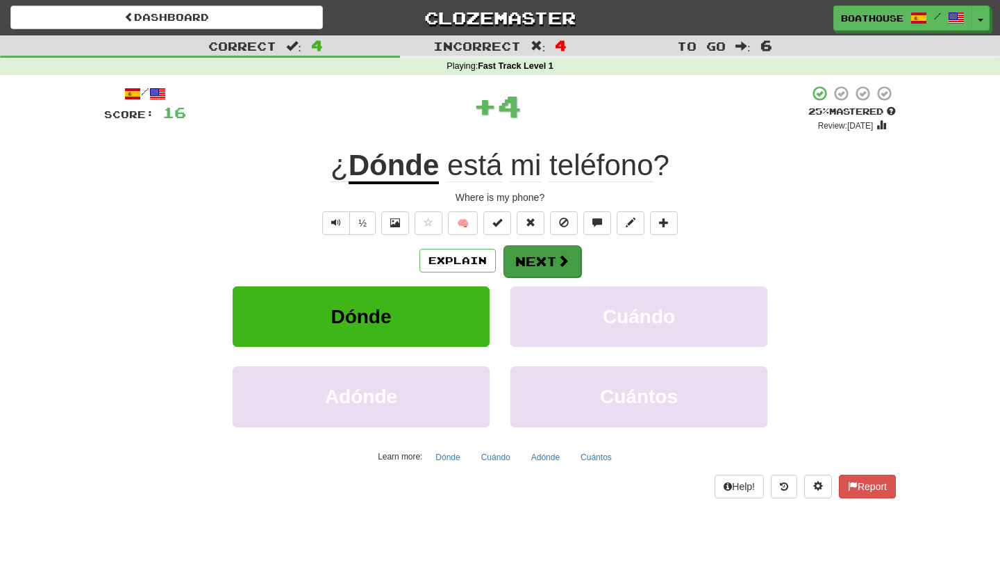
click at [528, 262] on button "Next" at bounding box center [543, 261] width 78 height 32
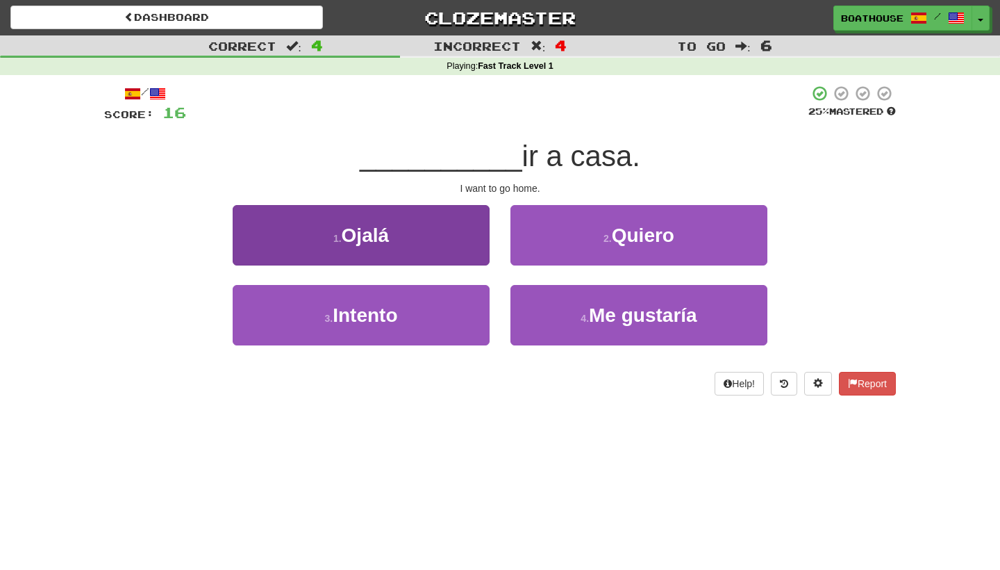
click at [442, 236] on button "1 . [GEOGRAPHIC_DATA]" at bounding box center [361, 235] width 257 height 60
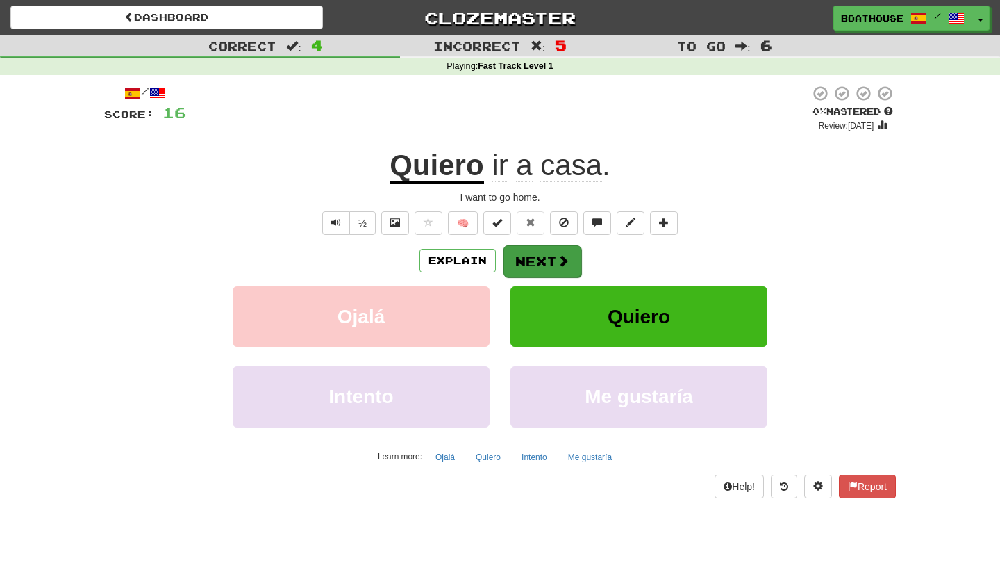
click at [522, 263] on button "Next" at bounding box center [543, 261] width 78 height 32
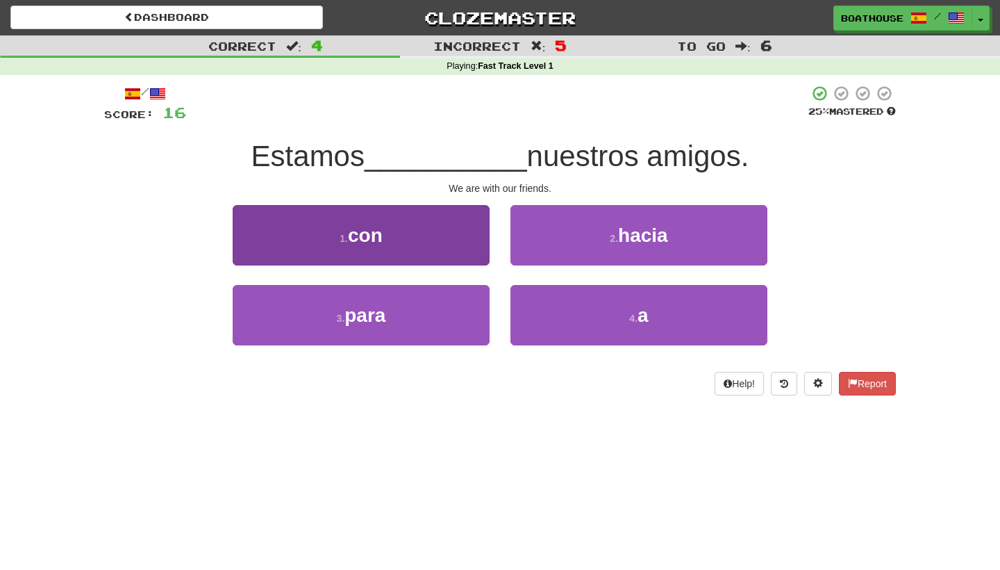
click at [445, 238] on button "1 . con" at bounding box center [361, 235] width 257 height 60
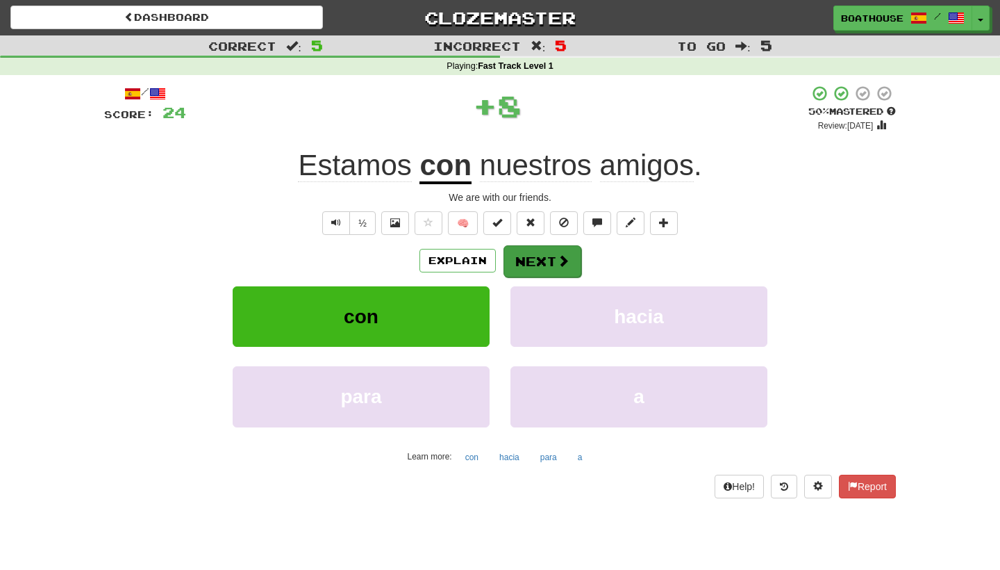
click at [535, 261] on button "Next" at bounding box center [543, 261] width 78 height 32
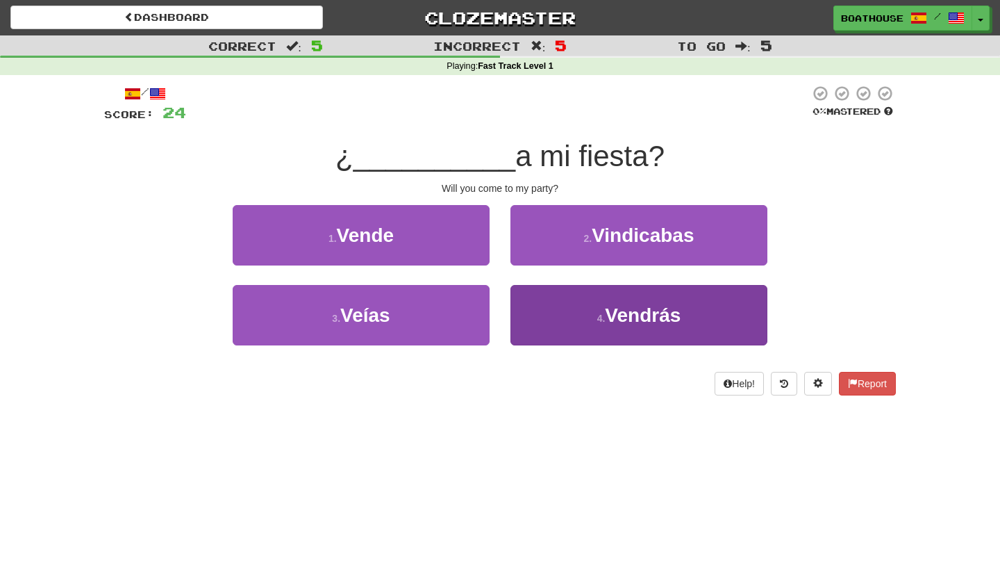
click at [629, 324] on button "4 . [GEOGRAPHIC_DATA]" at bounding box center [639, 315] width 257 height 60
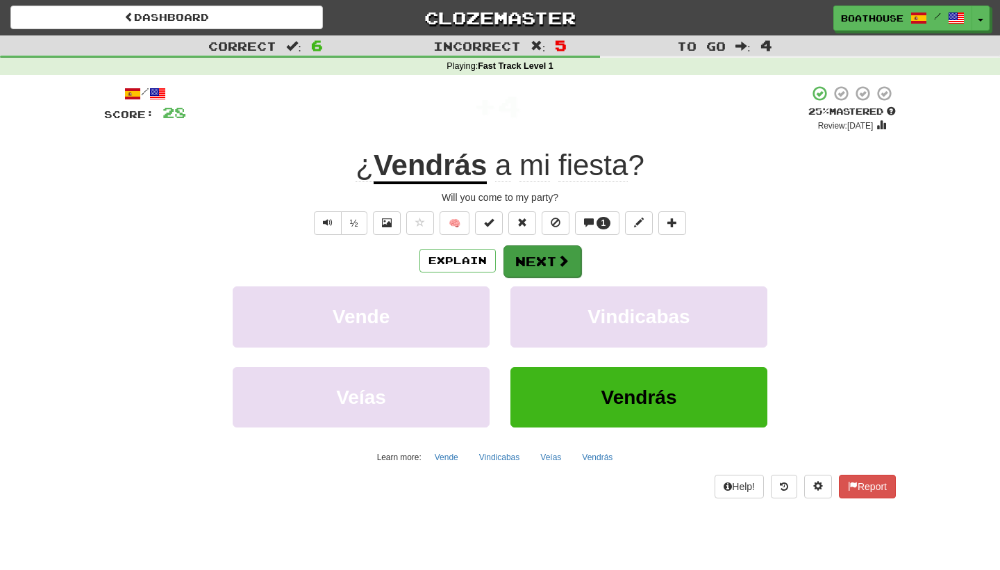
click at [552, 260] on button "Next" at bounding box center [543, 261] width 78 height 32
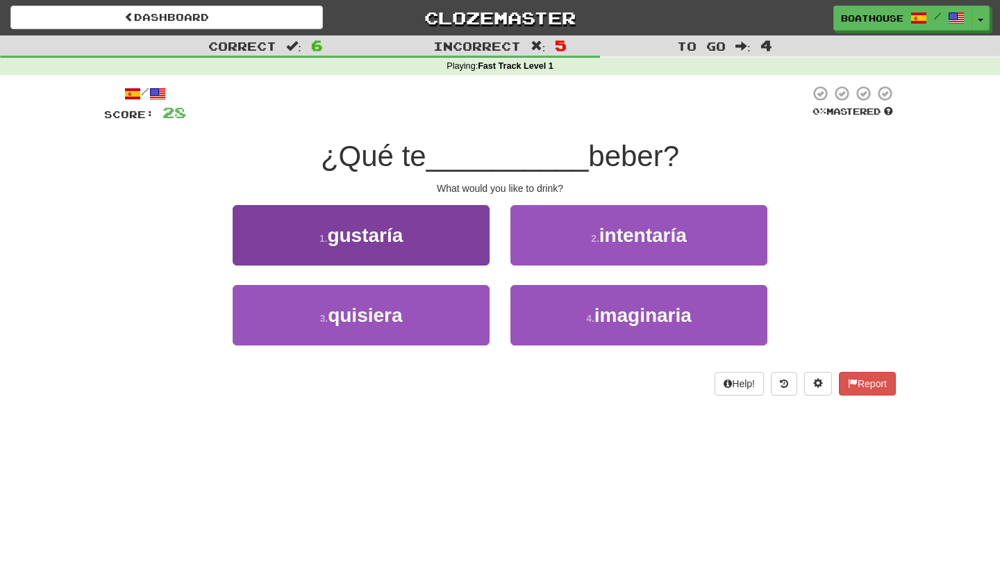
click at [406, 240] on button "1 . gustaría" at bounding box center [361, 235] width 257 height 60
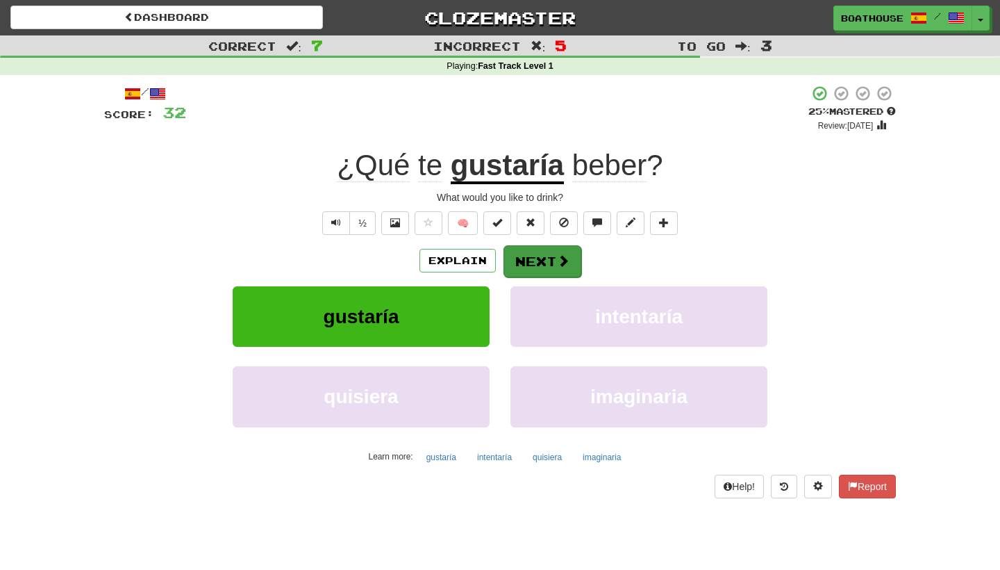
click at [540, 265] on button "Next" at bounding box center [543, 261] width 78 height 32
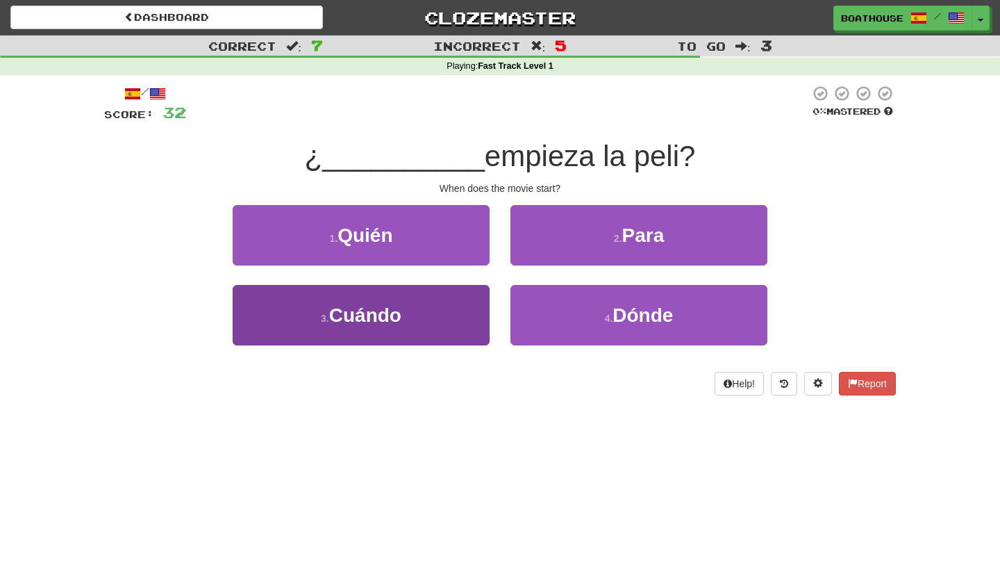
click at [421, 320] on button "3 . Cuándo" at bounding box center [361, 315] width 257 height 60
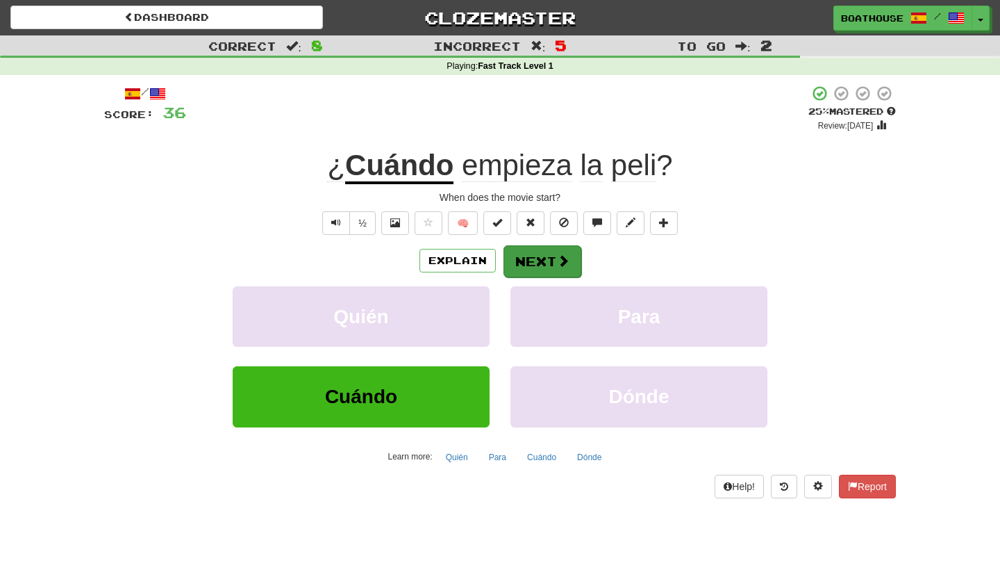
click at [529, 260] on button "Next" at bounding box center [543, 261] width 78 height 32
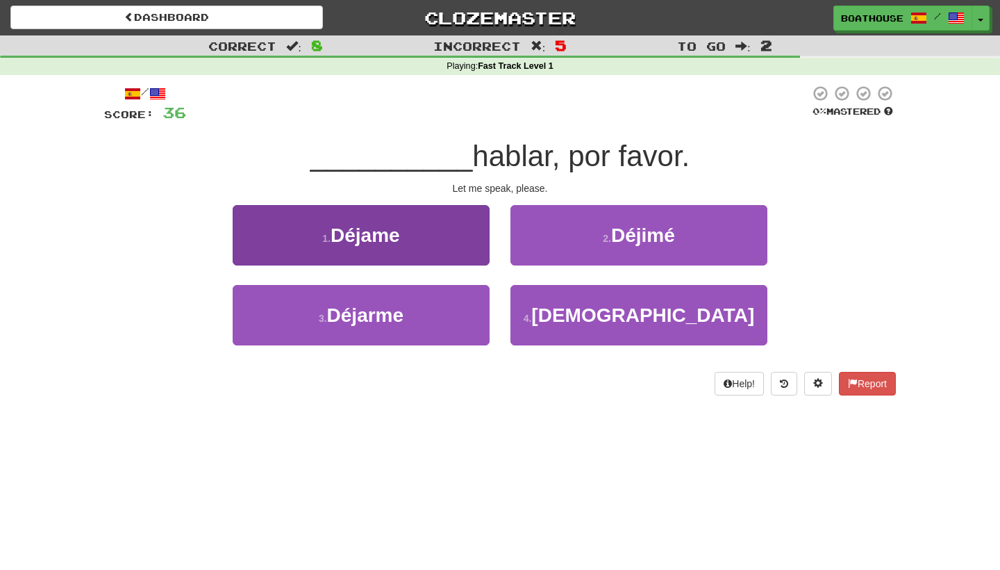
click at [433, 232] on button "1 . [GEOGRAPHIC_DATA]" at bounding box center [361, 235] width 257 height 60
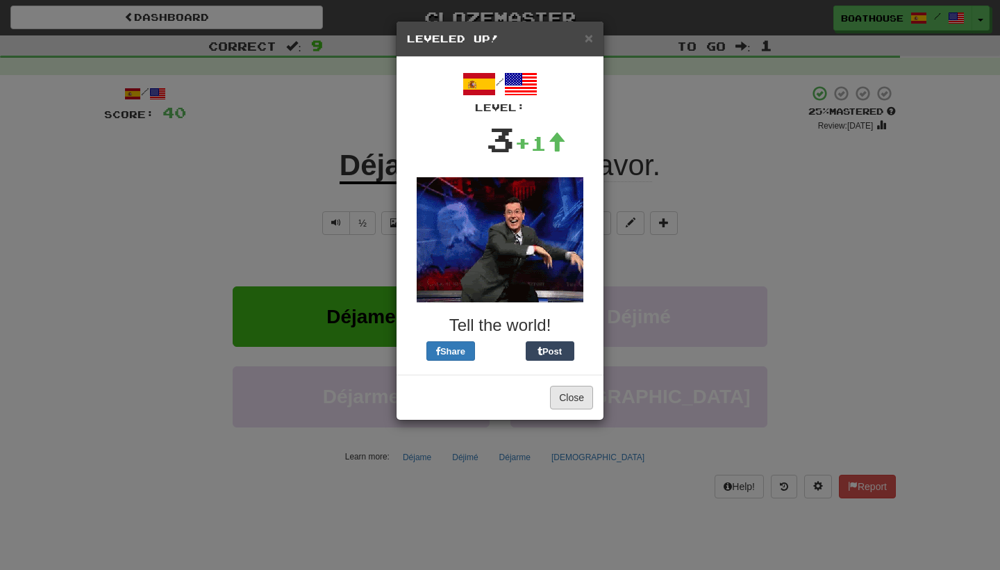
click at [577, 405] on button "Close" at bounding box center [571, 398] width 43 height 24
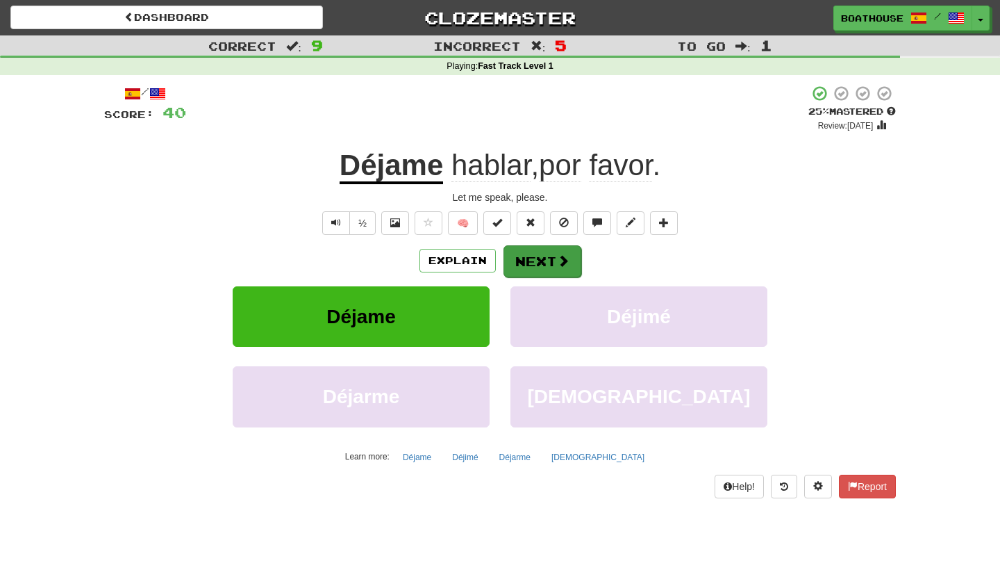
click at [536, 266] on button "Next" at bounding box center [543, 261] width 78 height 32
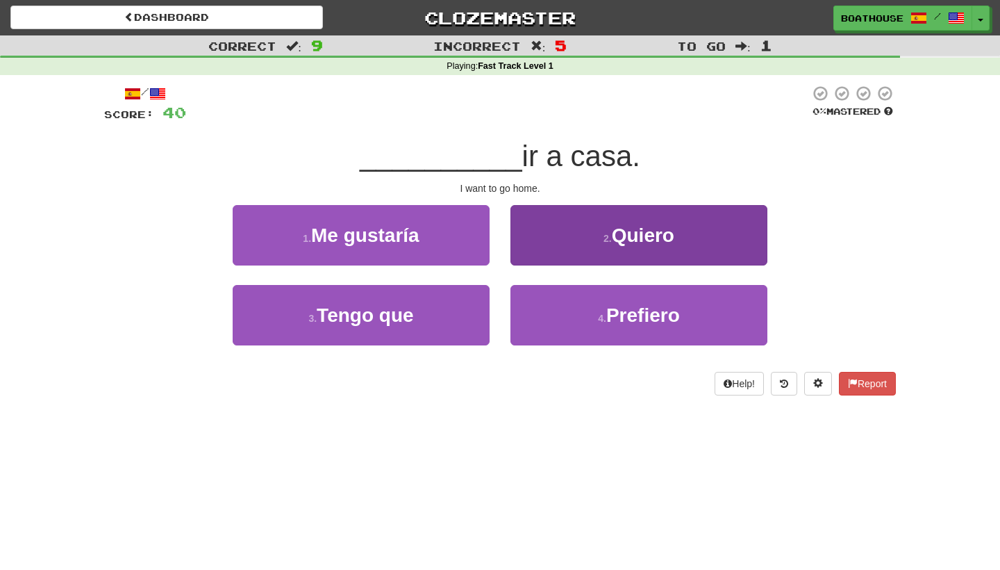
click at [625, 245] on button "2 . Quiero" at bounding box center [639, 235] width 257 height 60
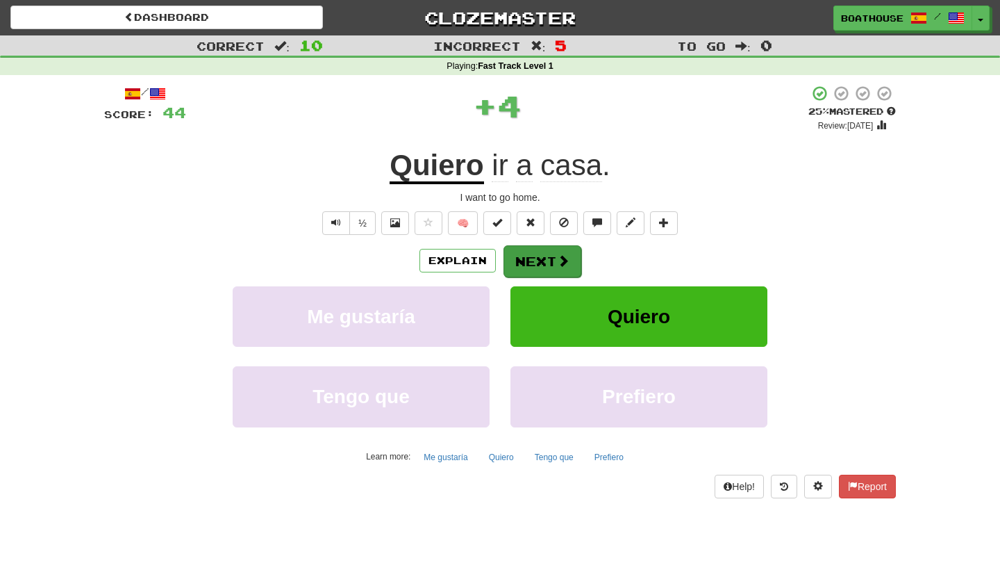
click at [531, 258] on button "Next" at bounding box center [543, 261] width 78 height 32
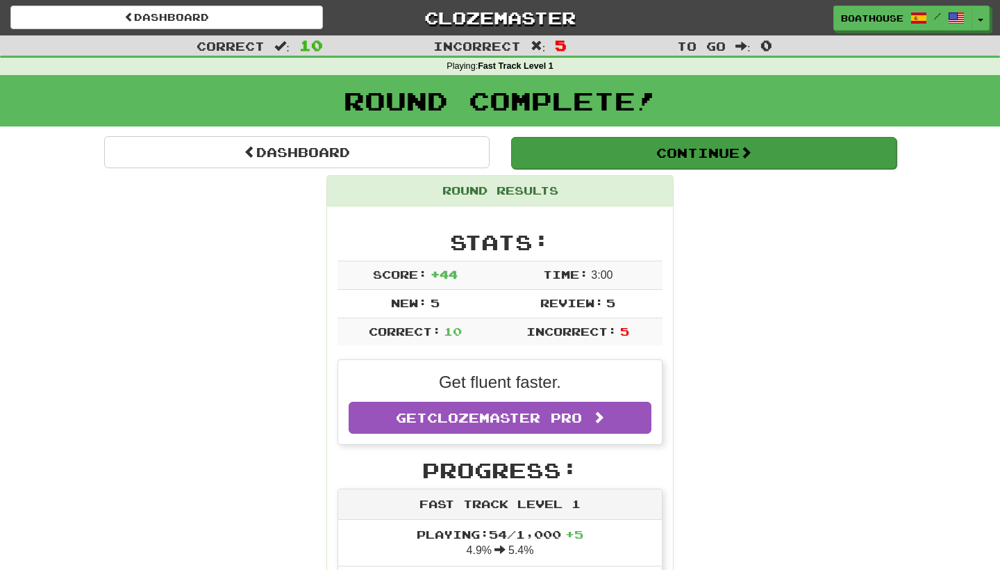
click at [726, 151] on button "Continue" at bounding box center [704, 153] width 386 height 32
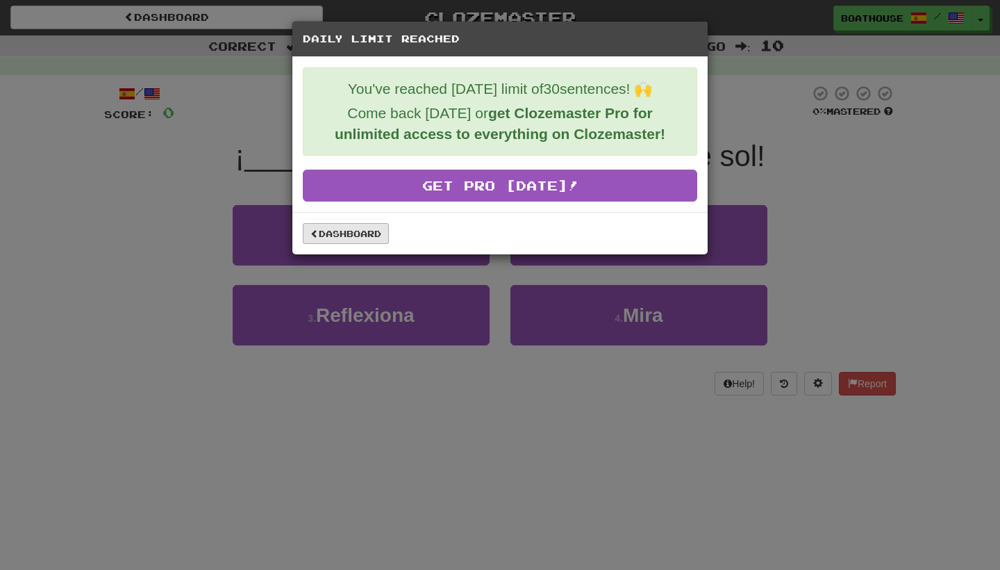
click at [361, 240] on link "Dashboard" at bounding box center [346, 233] width 86 height 21
